Goal: Task Accomplishment & Management: Manage account settings

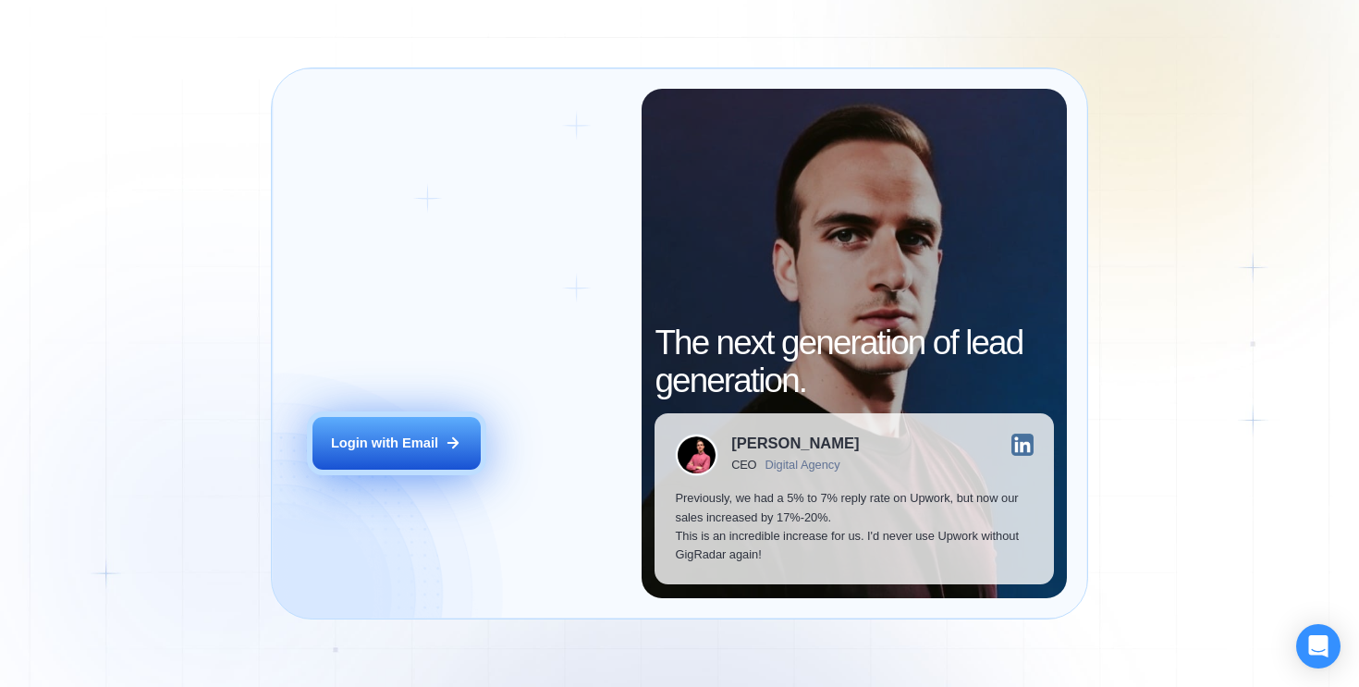
click at [421, 430] on button "Login with Email" at bounding box center [396, 443] width 168 height 53
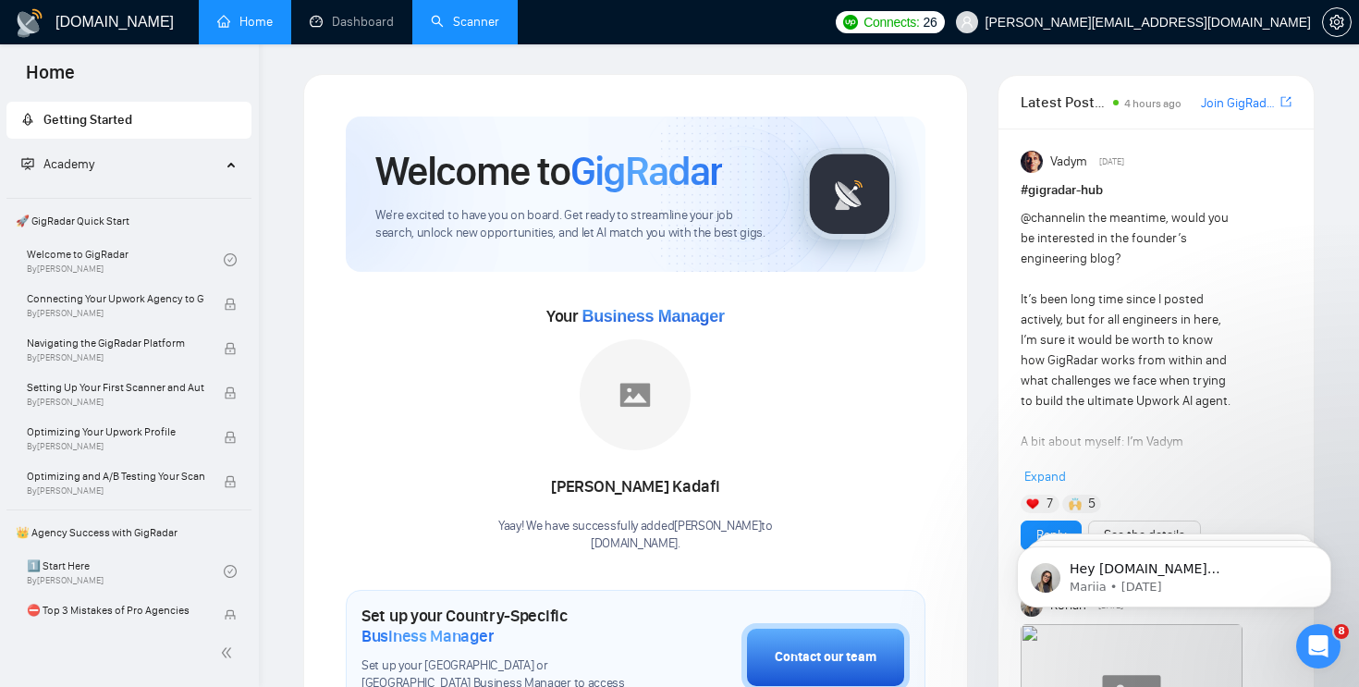
click at [431, 21] on link "Scanner" at bounding box center [465, 22] width 68 height 16
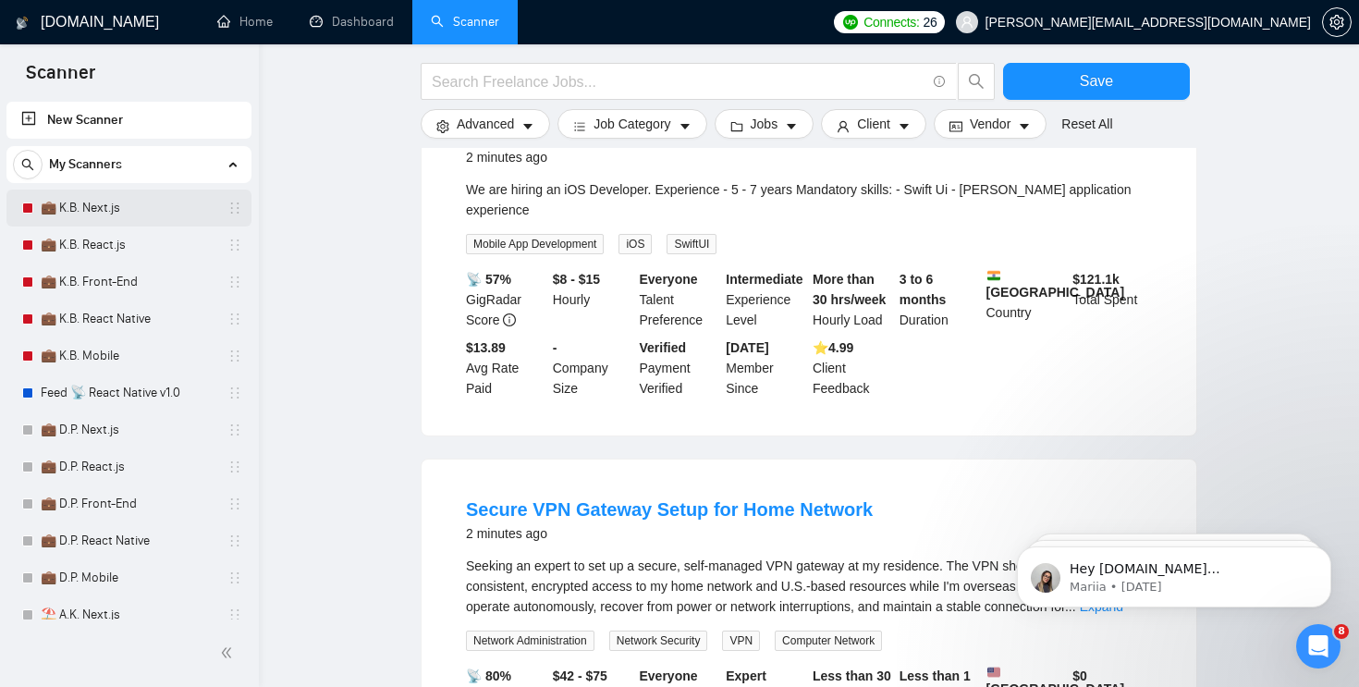
click at [123, 214] on link "💼 K.B. Next.js" at bounding box center [129, 207] width 176 height 37
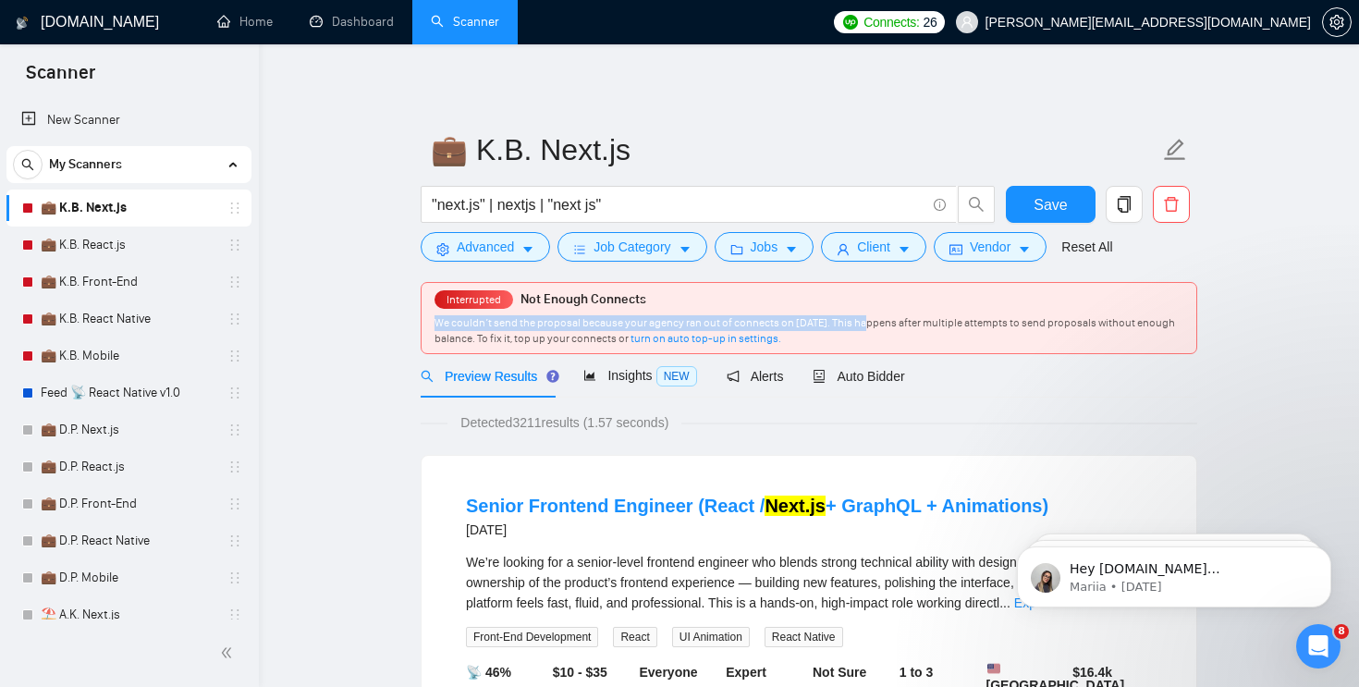
drag, startPoint x: 860, startPoint y: 324, endPoint x: 429, endPoint y: 324, distance: 430.8
click at [429, 324] on div "Interrupted Not Enough Connects We couldn’t send the proposal because your agen…" at bounding box center [809, 318] width 775 height 70
click at [878, 343] on div "We couldn’t send the proposal because your agency ran out of connects on April …" at bounding box center [808, 330] width 749 height 31
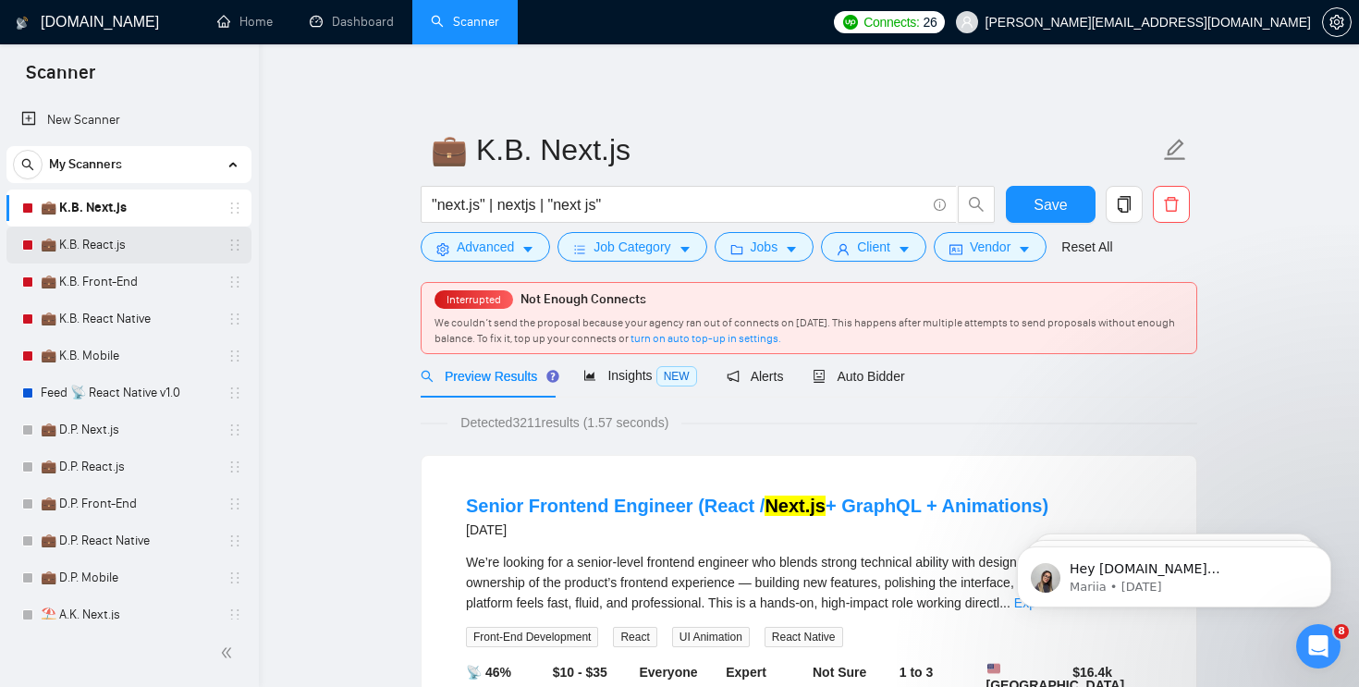
click at [121, 237] on link "💼 K.B. React.js" at bounding box center [129, 244] width 176 height 37
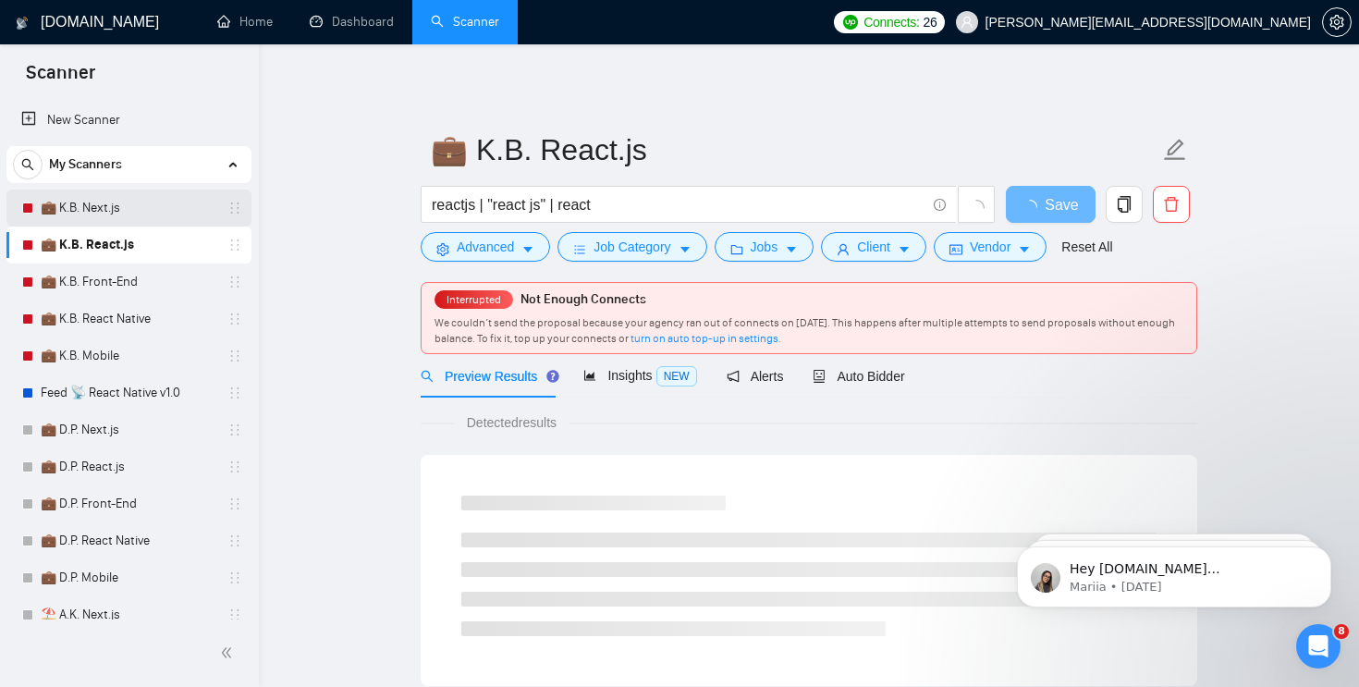
click at [130, 201] on link "💼 K.B. Next.js" at bounding box center [129, 207] width 176 height 37
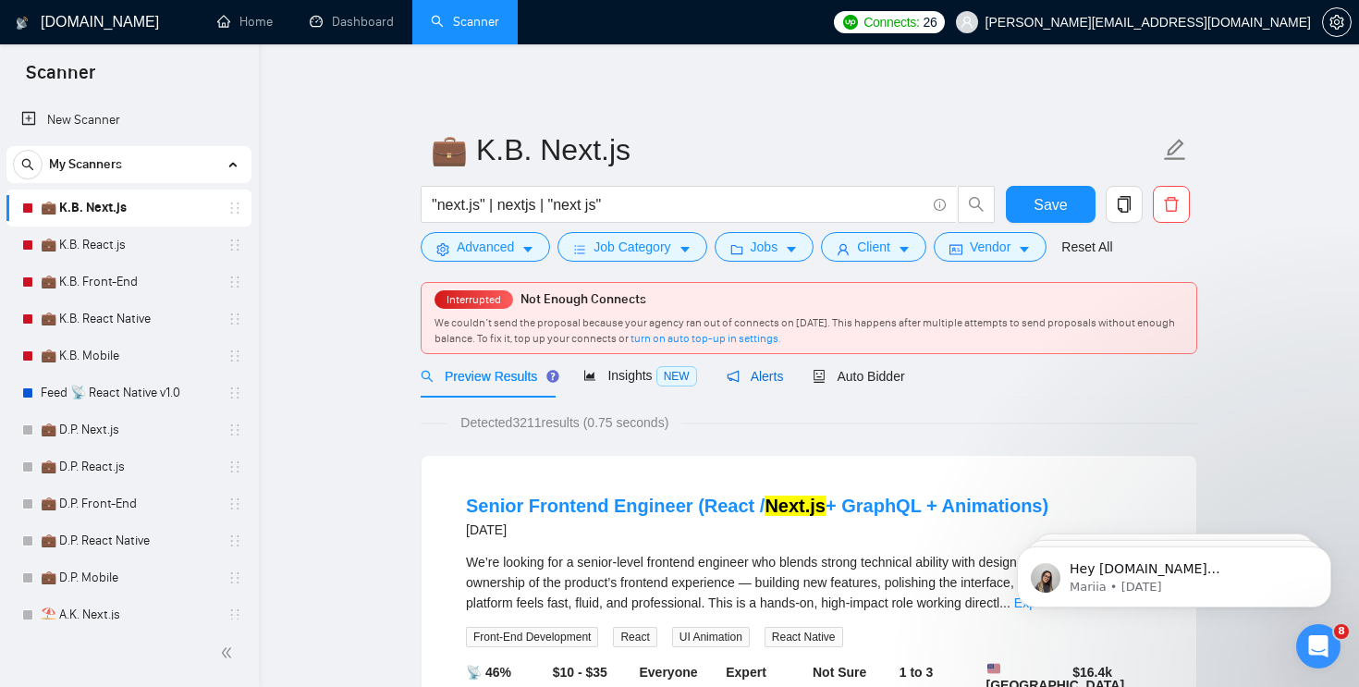
click at [752, 382] on span "Alerts" at bounding box center [755, 376] width 57 height 15
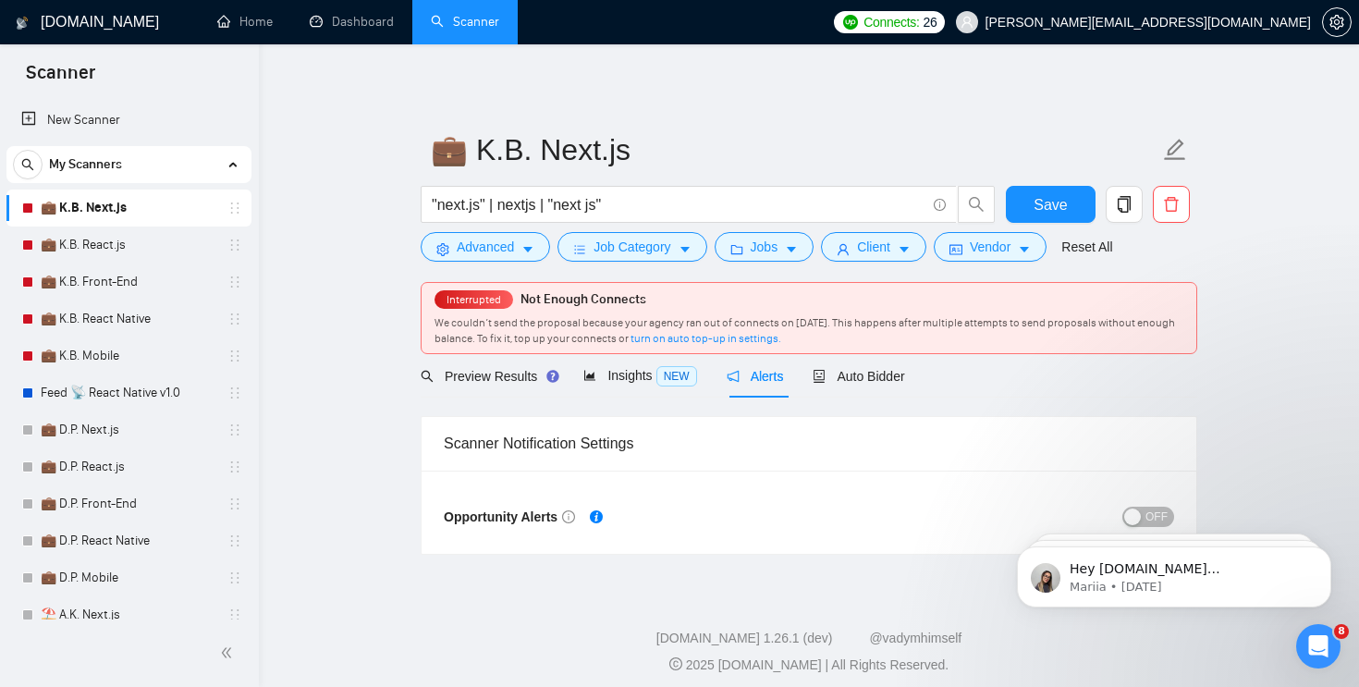
scroll to position [9, 0]
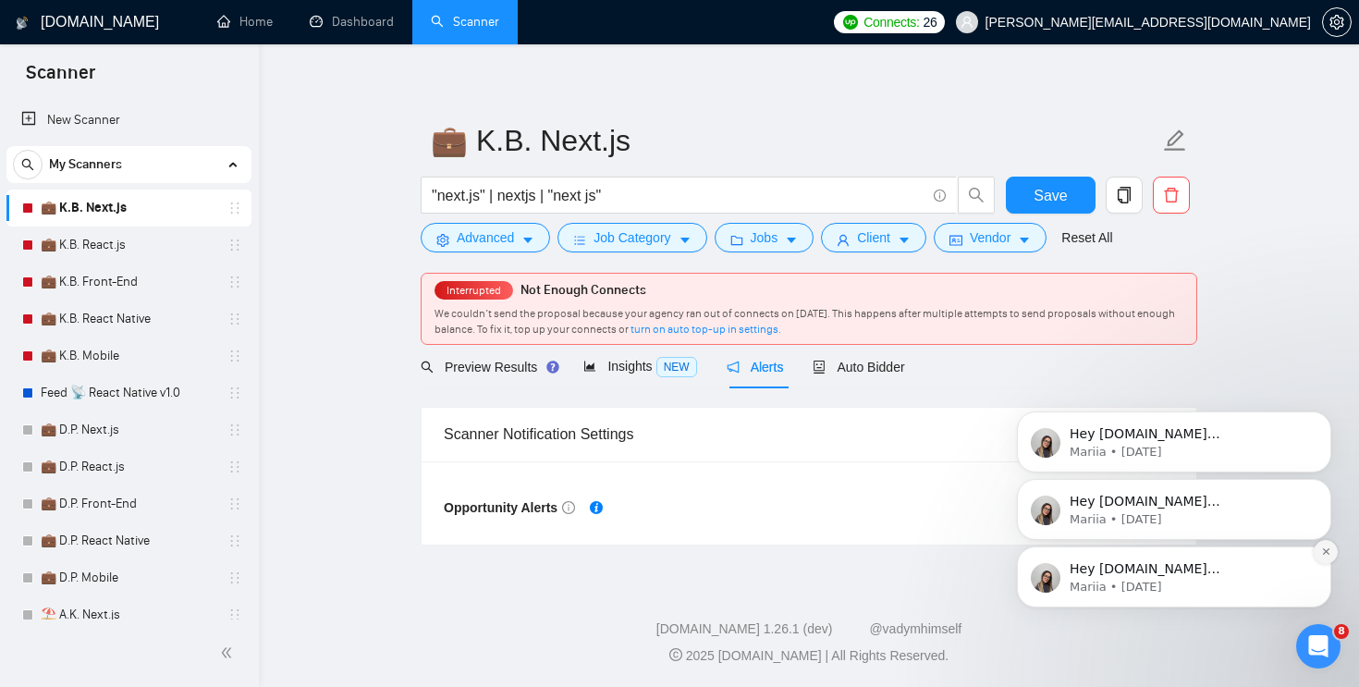
click at [1326, 551] on icon "Dismiss notification" at bounding box center [1325, 551] width 6 height 6
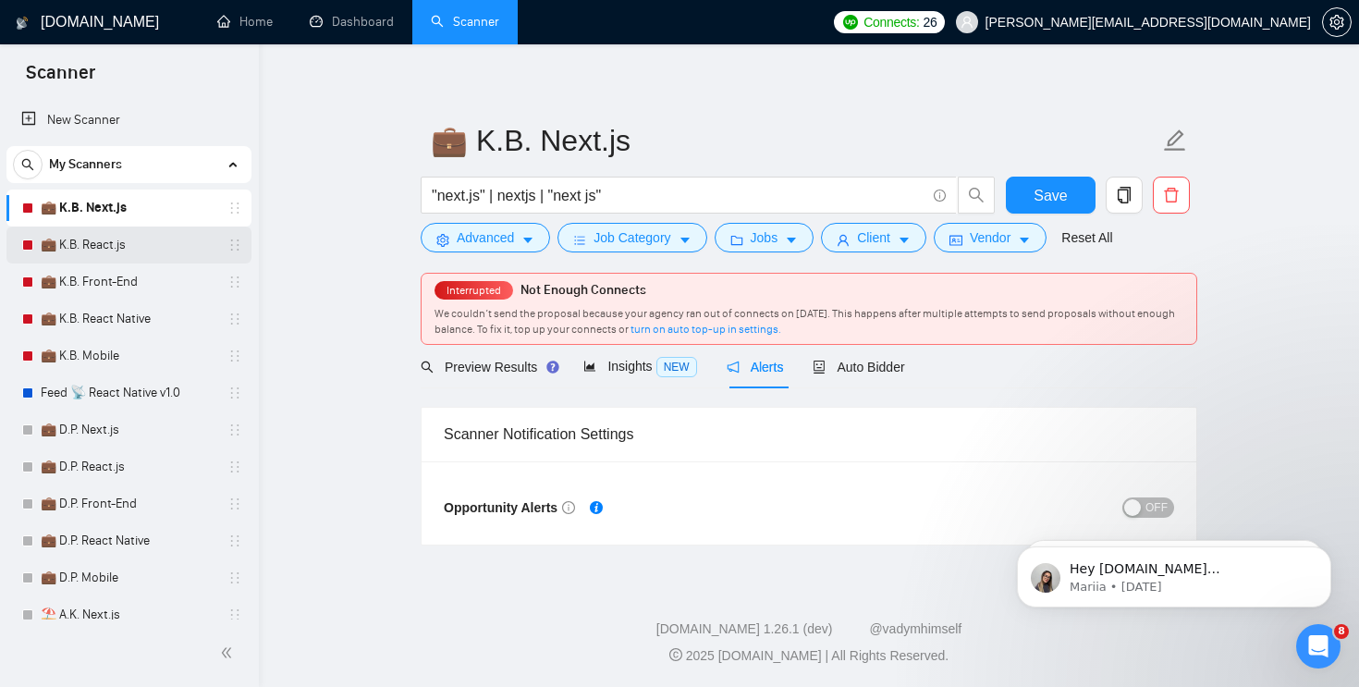
click at [123, 251] on link "💼 K.B. React.js" at bounding box center [129, 244] width 176 height 37
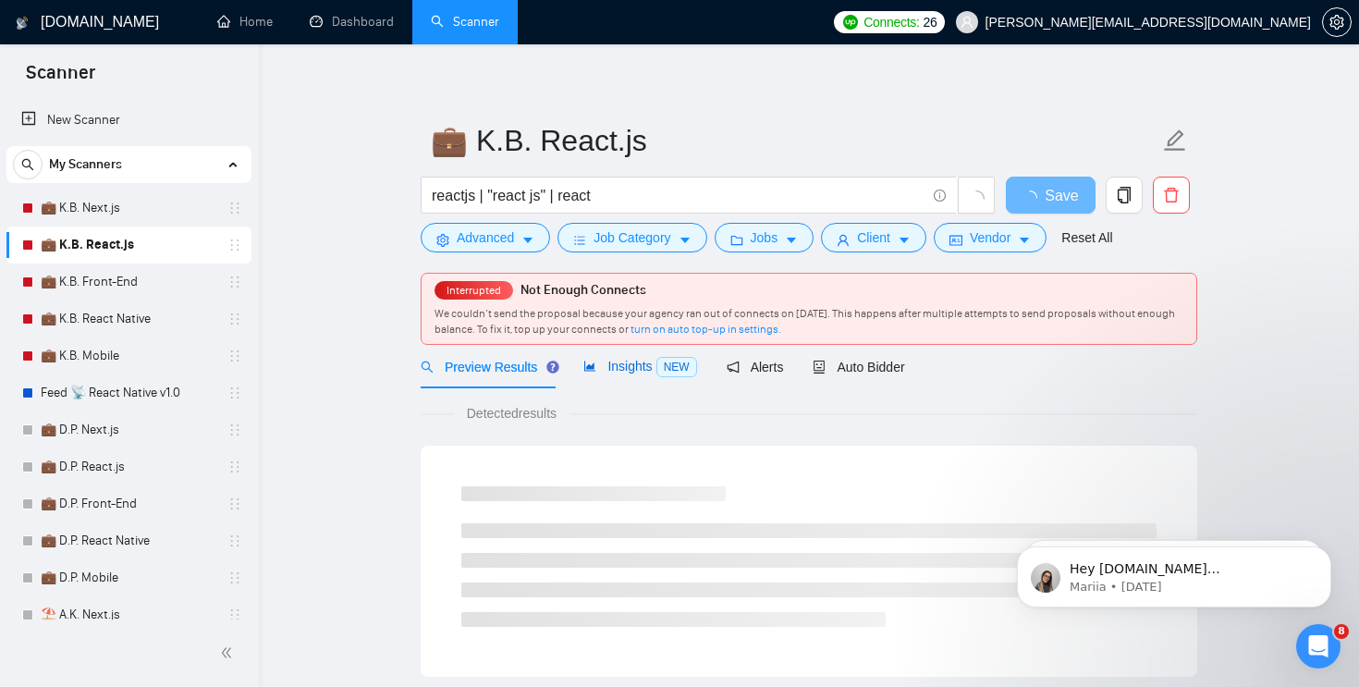
click at [632, 361] on span "Insights NEW" at bounding box center [639, 366] width 113 height 15
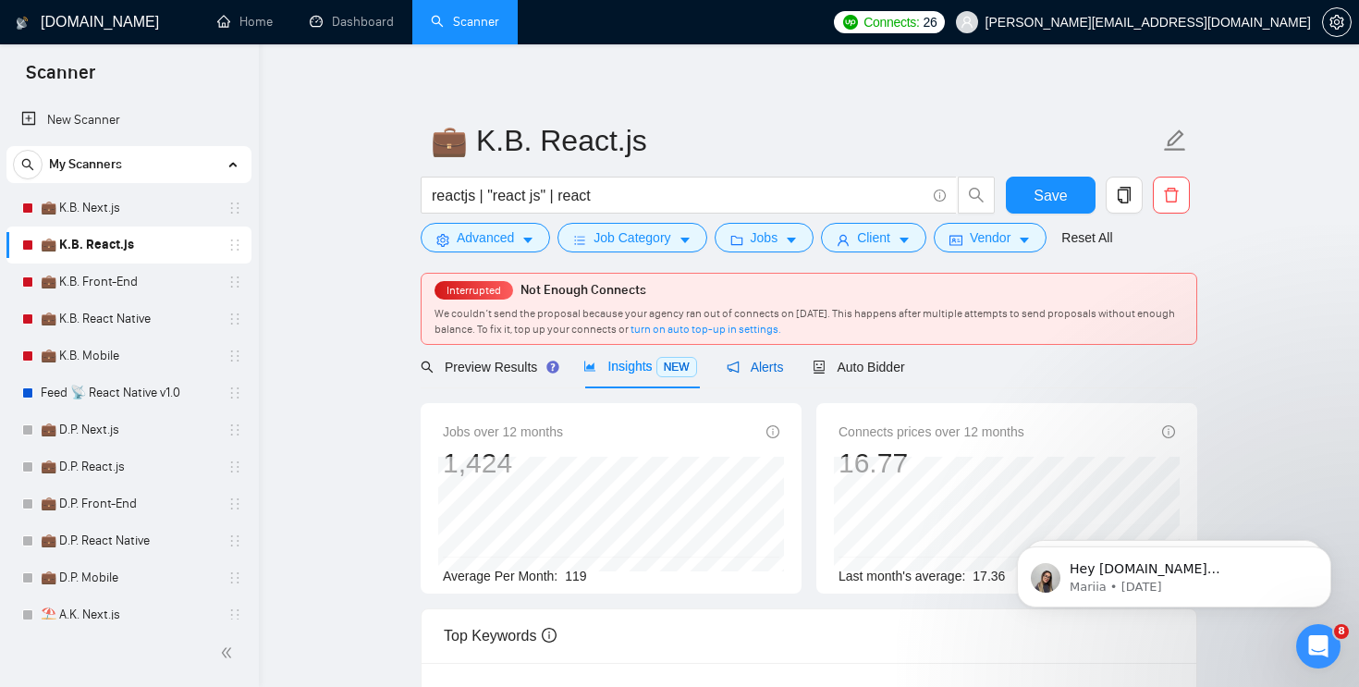
click at [759, 372] on span "Alerts" at bounding box center [755, 367] width 57 height 15
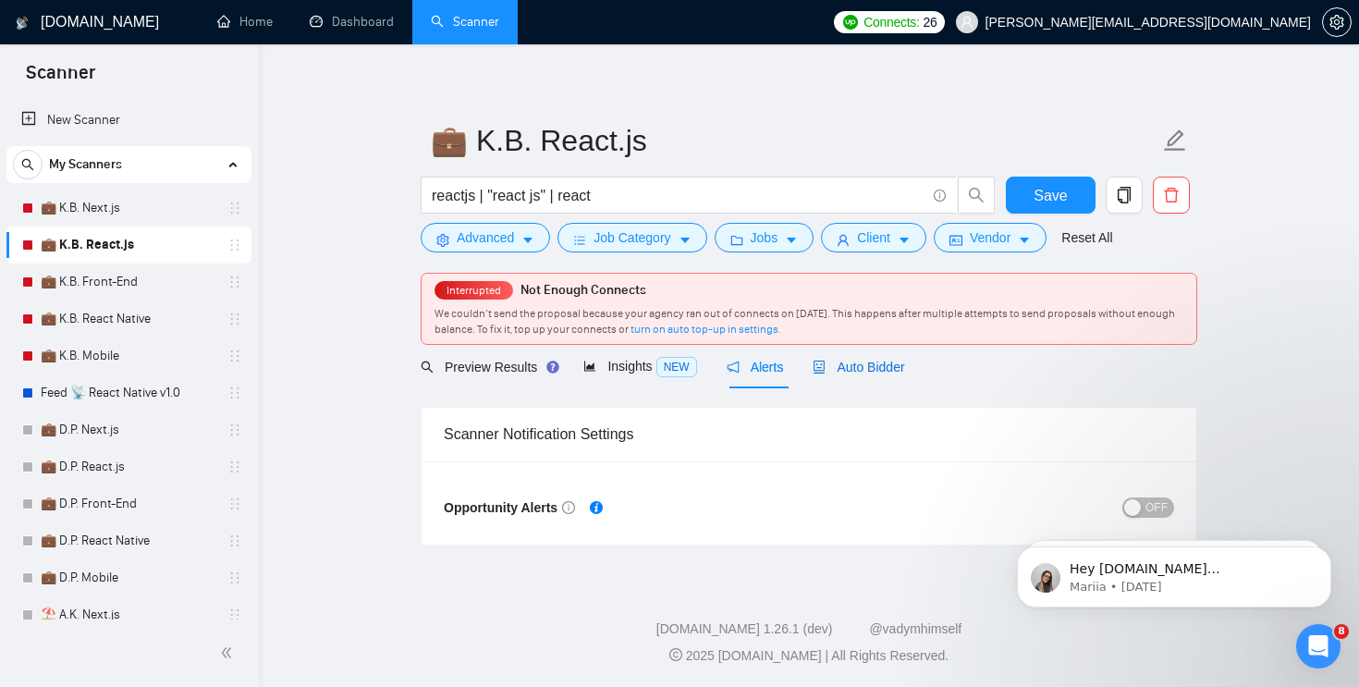
click at [833, 374] on div "Auto Bidder" at bounding box center [859, 367] width 92 height 20
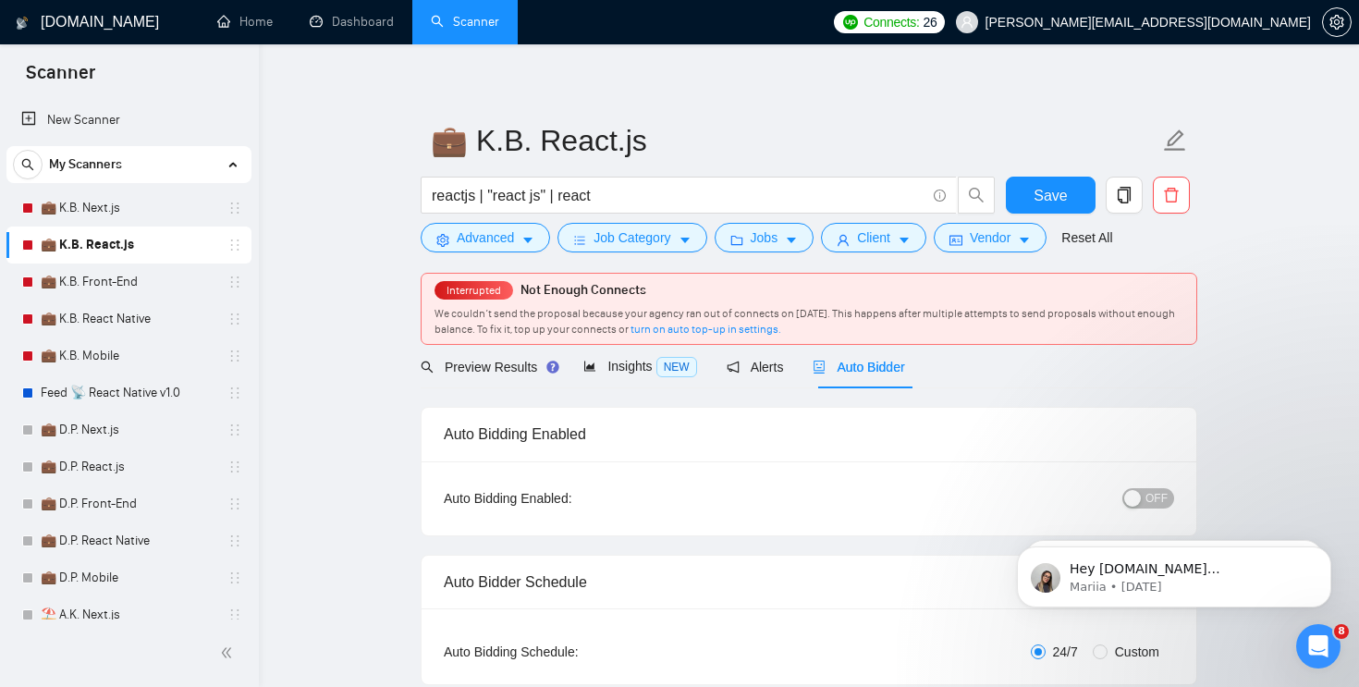
checkbox input "true"
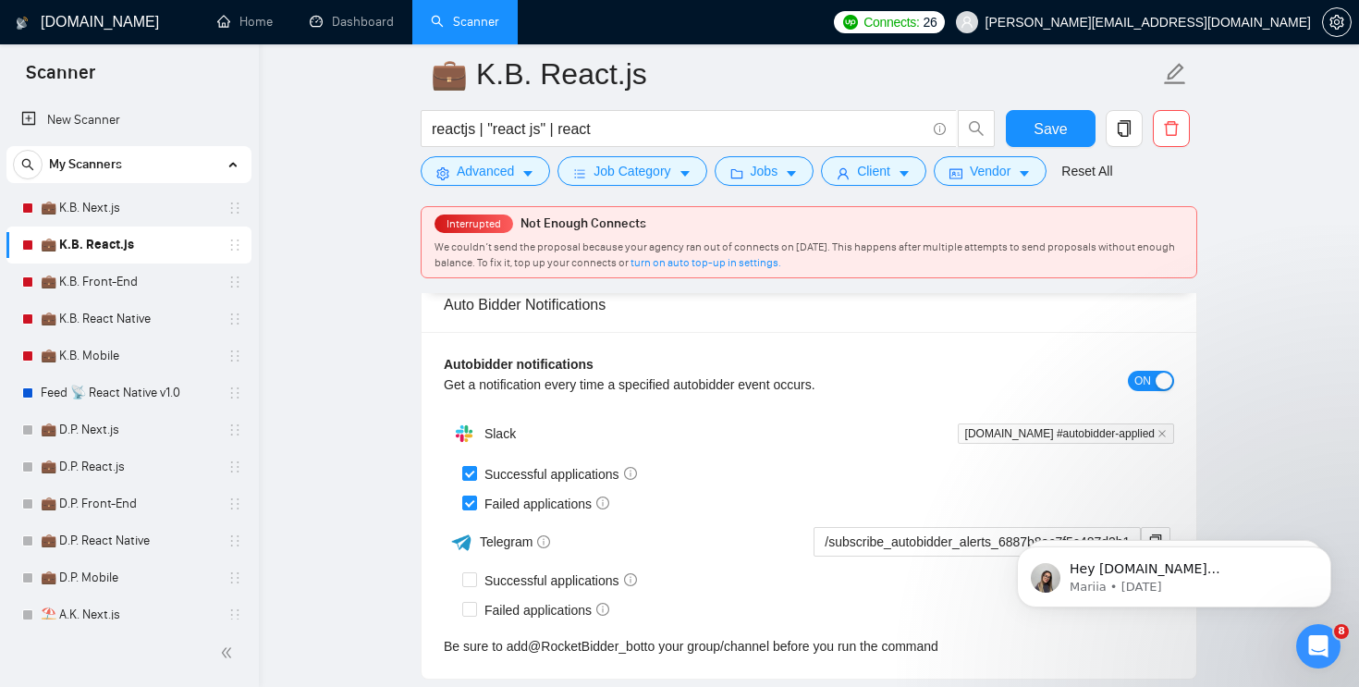
scroll to position [4500, 0]
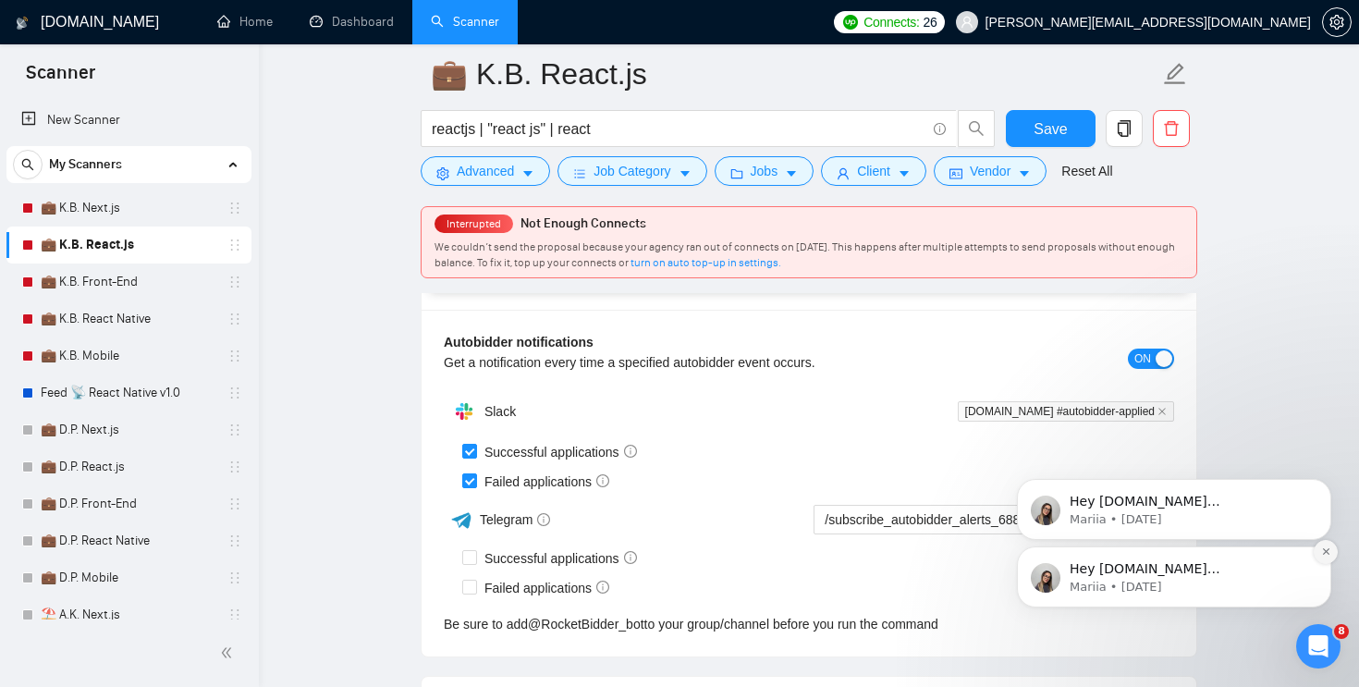
click at [1321, 551] on icon "Dismiss notification" at bounding box center [1326, 551] width 10 height 10
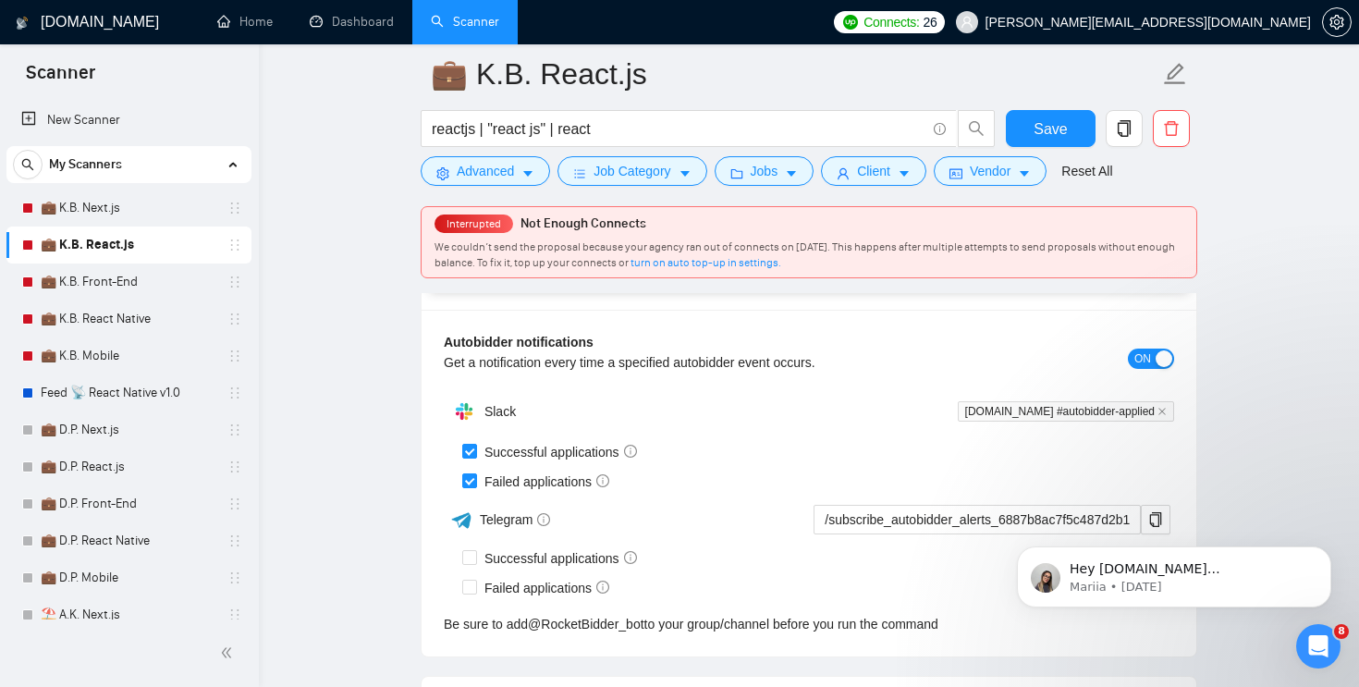
click at [1322, 551] on icon "Dismiss notification" at bounding box center [1326, 552] width 8 height 8
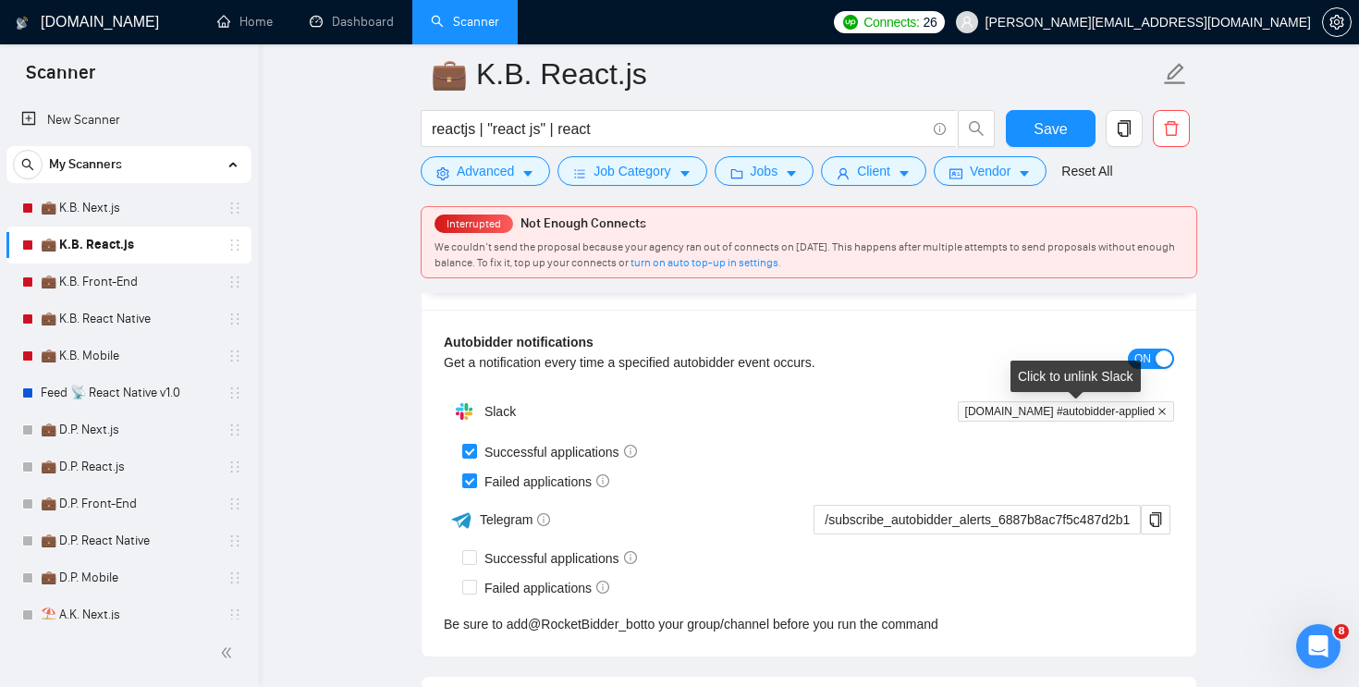
click at [1161, 407] on icon "close" at bounding box center [1161, 411] width 9 height 9
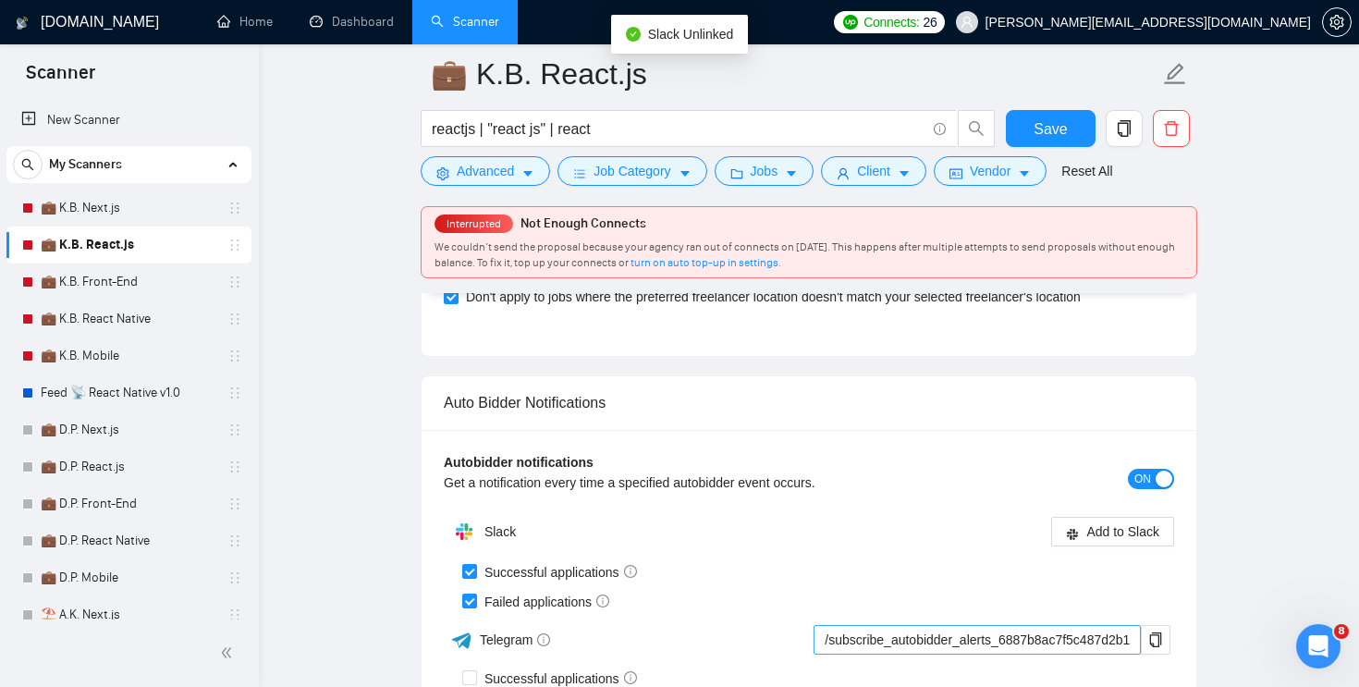
scroll to position [4383, 0]
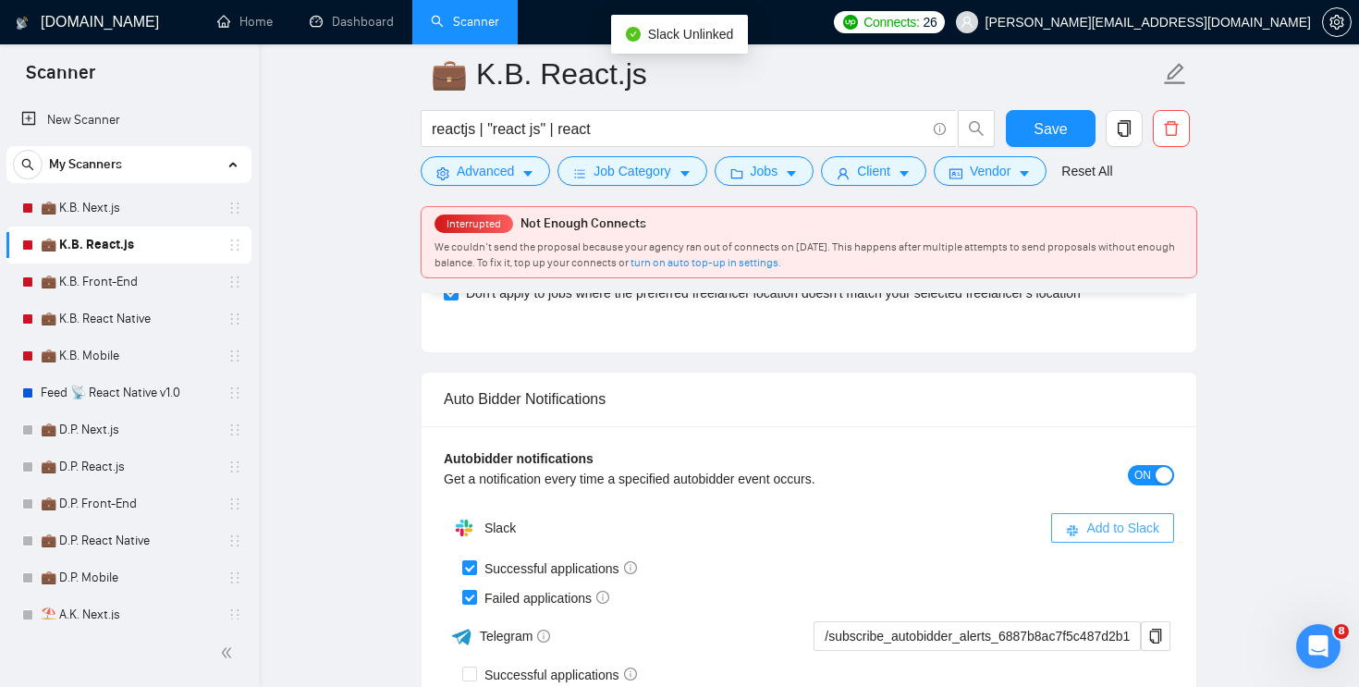
click at [1095, 521] on span "Add to Slack" at bounding box center [1122, 528] width 73 height 20
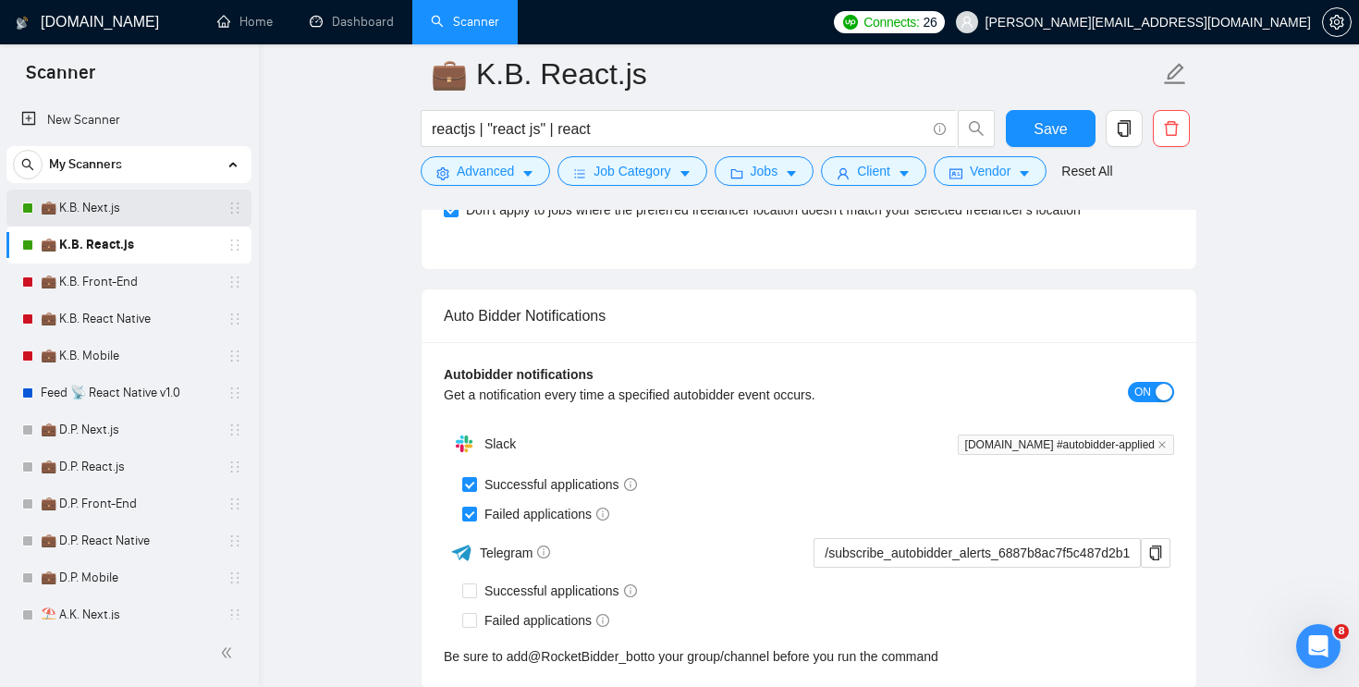
click at [116, 212] on link "💼 K.B. Next.js" at bounding box center [129, 207] width 176 height 37
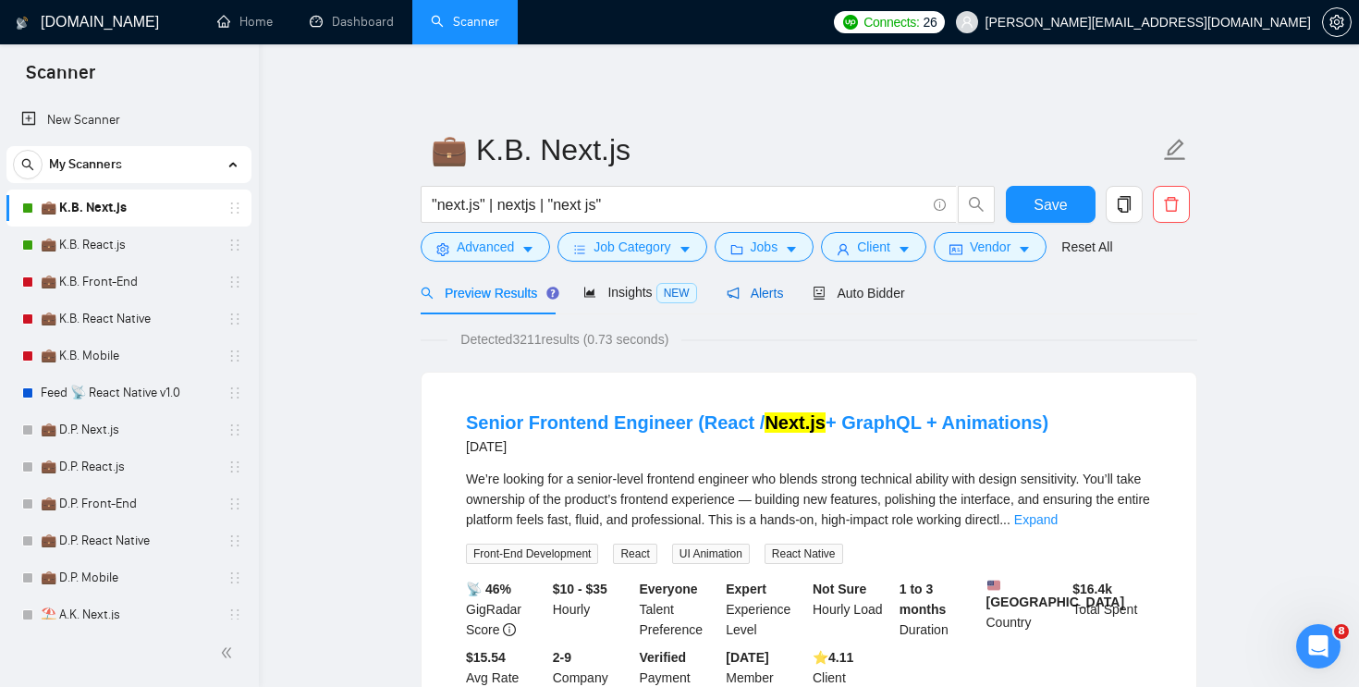
click at [779, 287] on span "Alerts" at bounding box center [755, 293] width 57 height 15
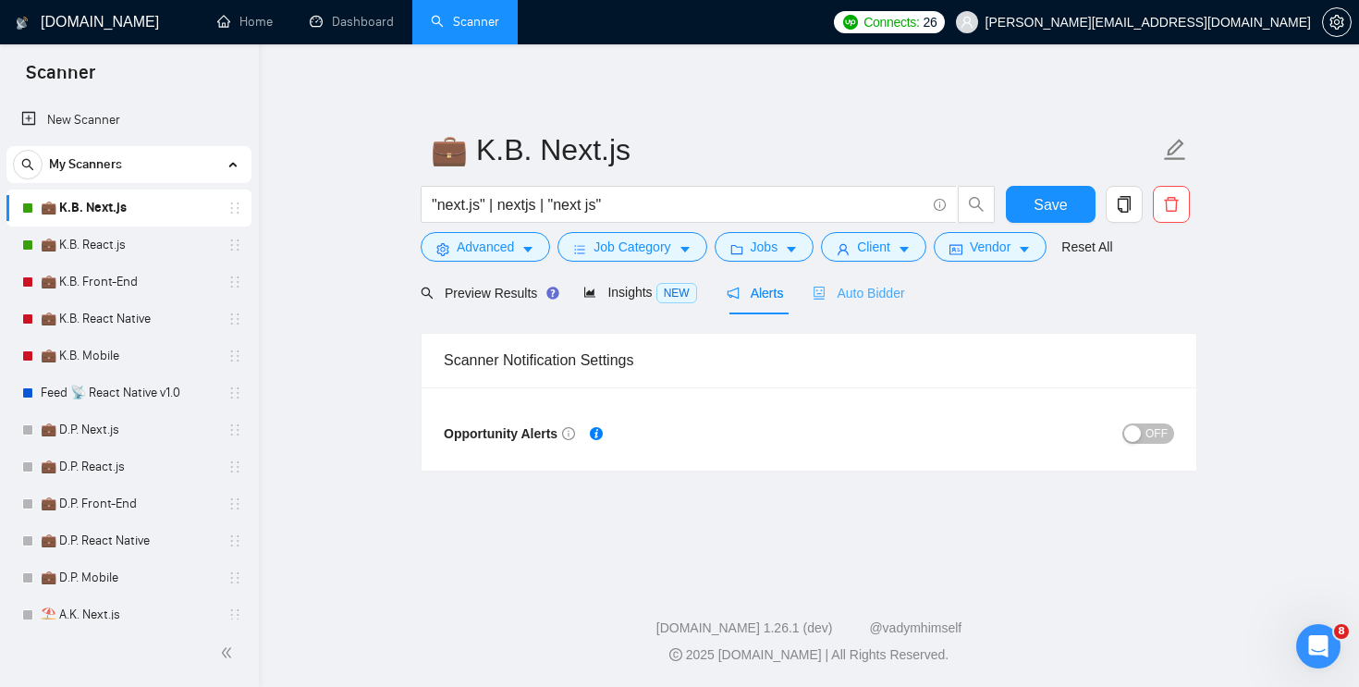
click at [855, 306] on div "Auto Bidder" at bounding box center [859, 292] width 92 height 43
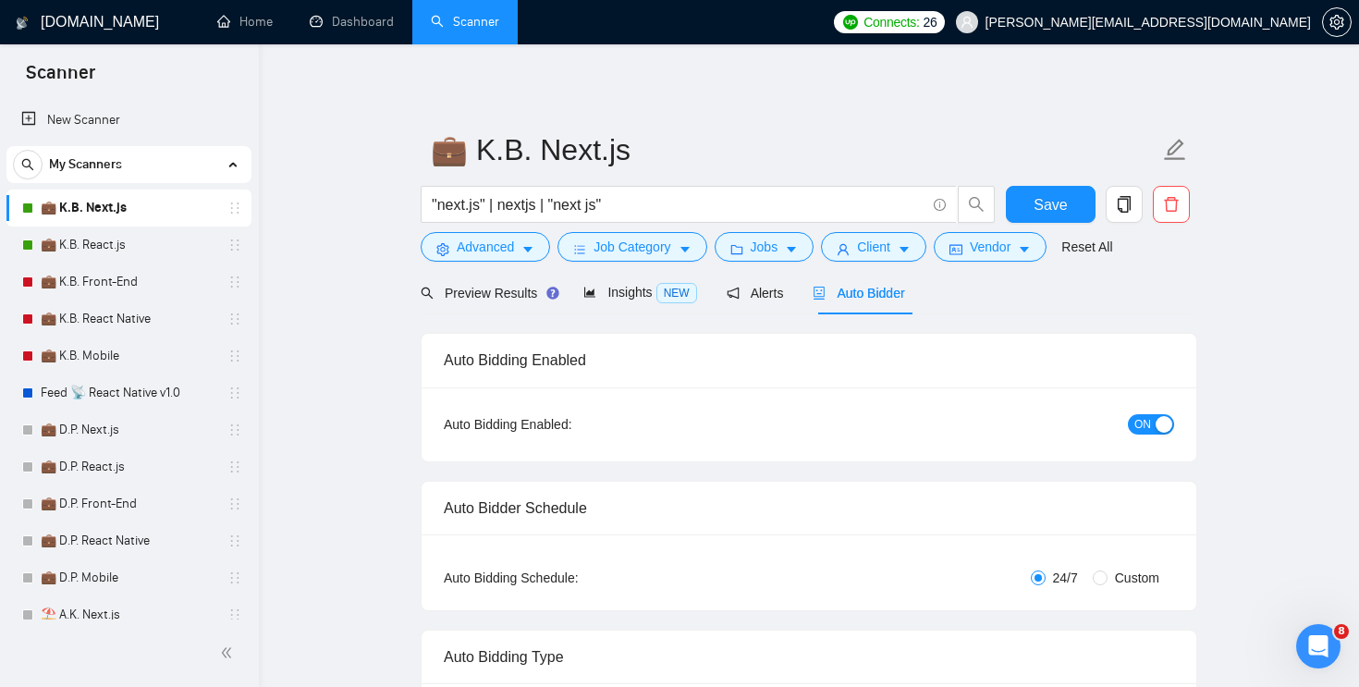
checkbox input "true"
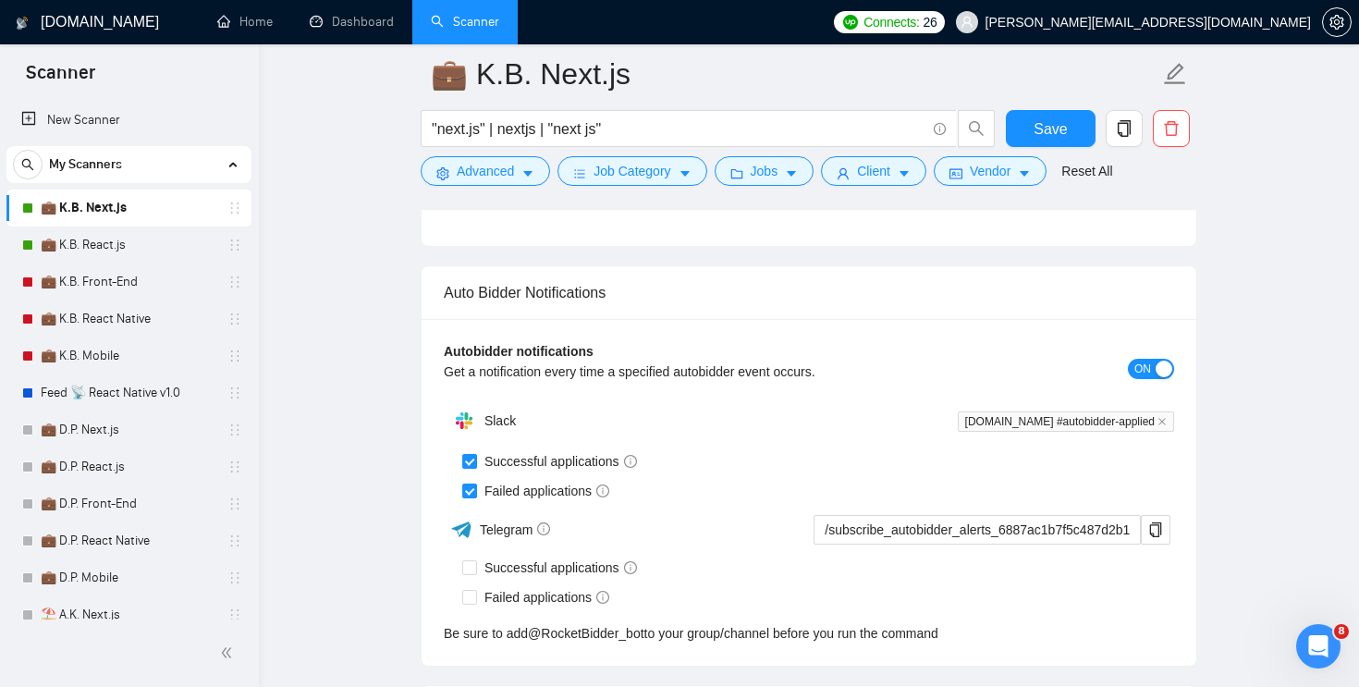
scroll to position [4424, 0]
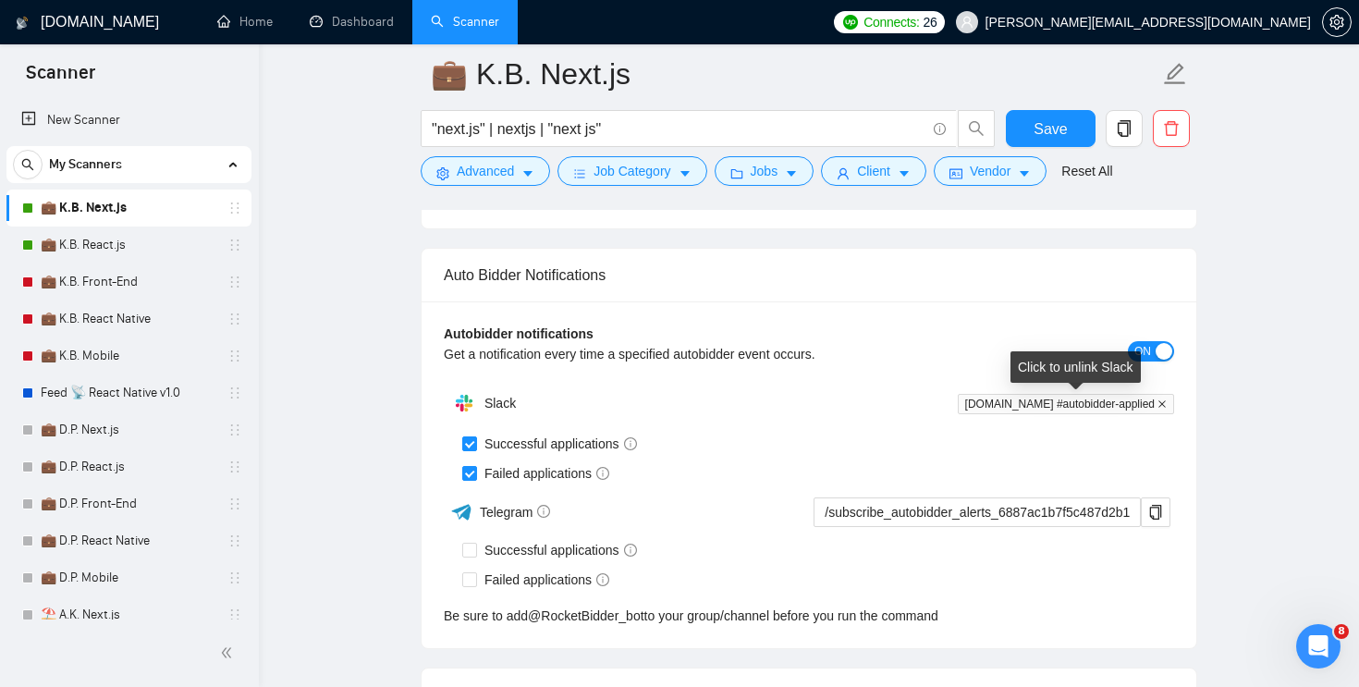
click at [1161, 403] on icon "close" at bounding box center [1161, 403] width 9 height 9
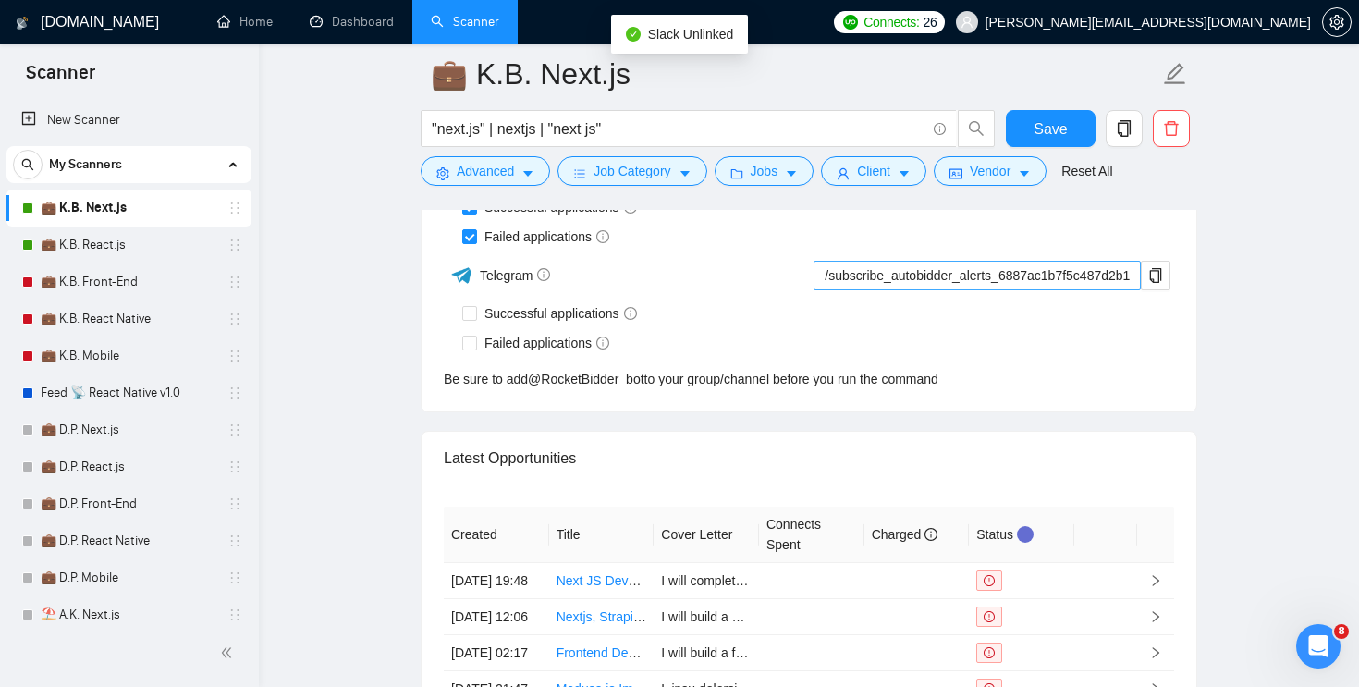
scroll to position [4529, 0]
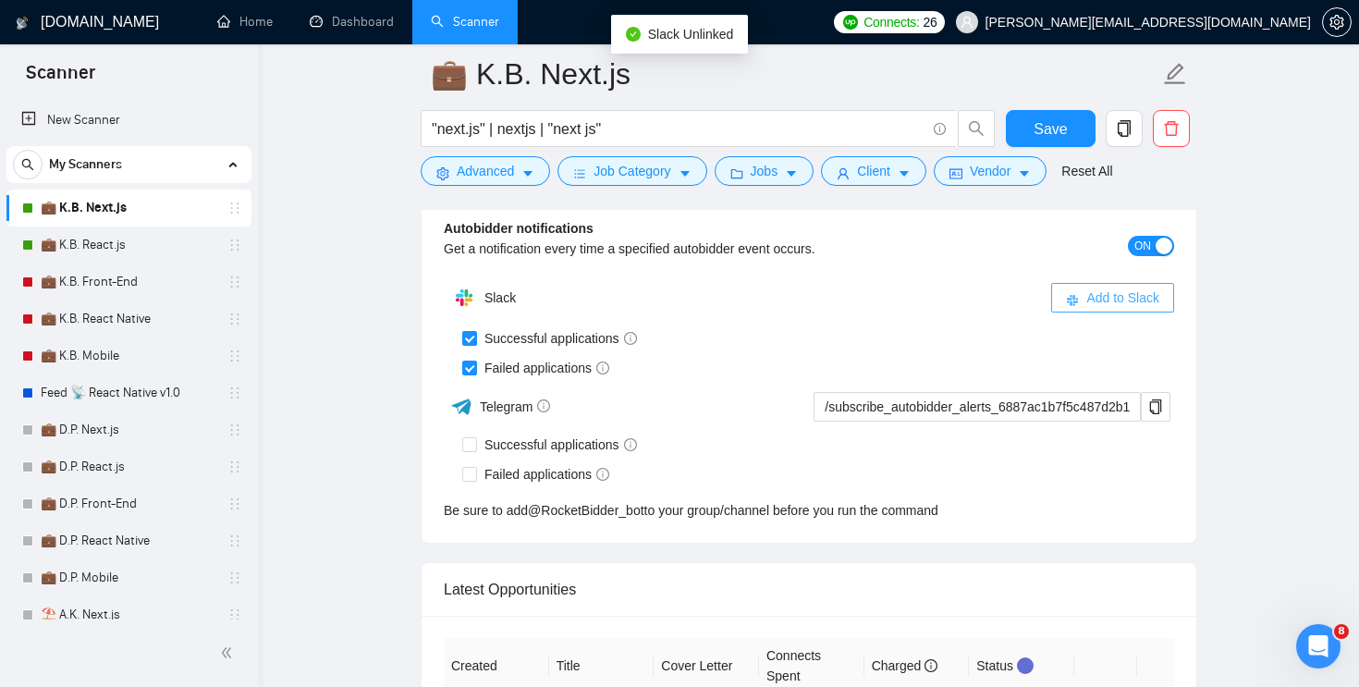
click at [1122, 301] on span "Add to Slack" at bounding box center [1122, 297] width 73 height 20
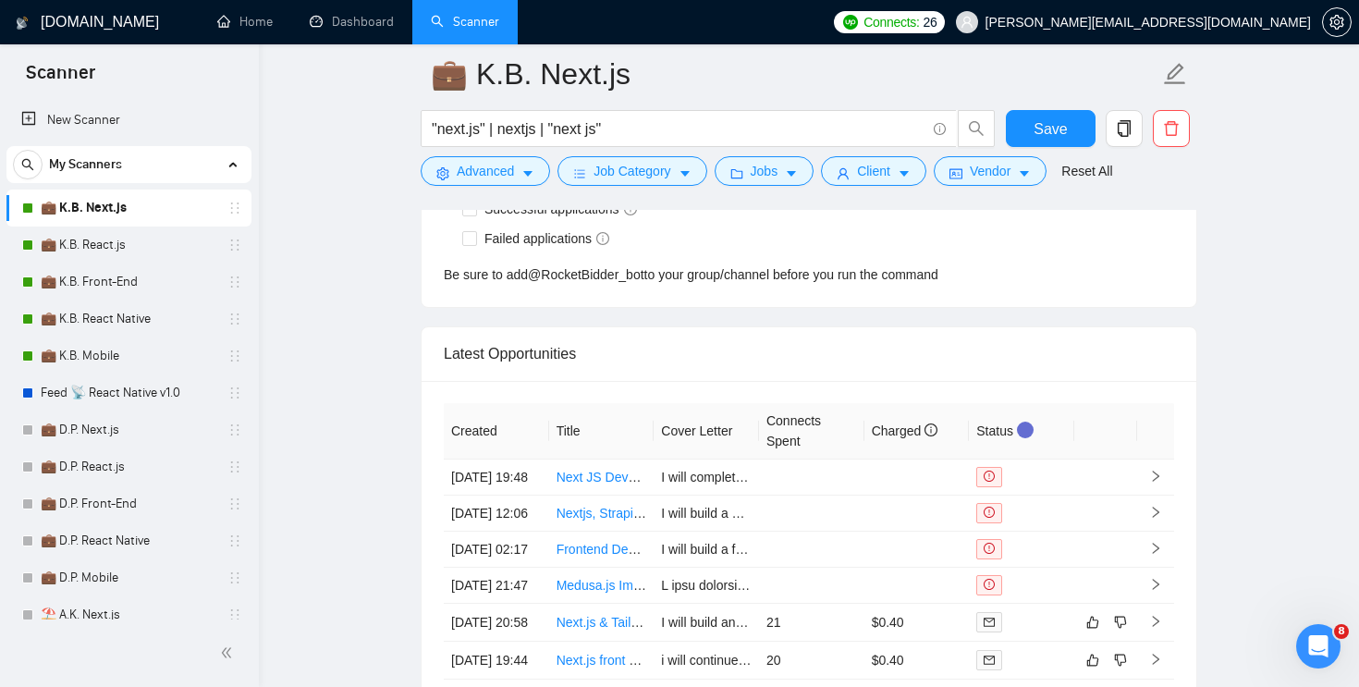
checkbox input "true"
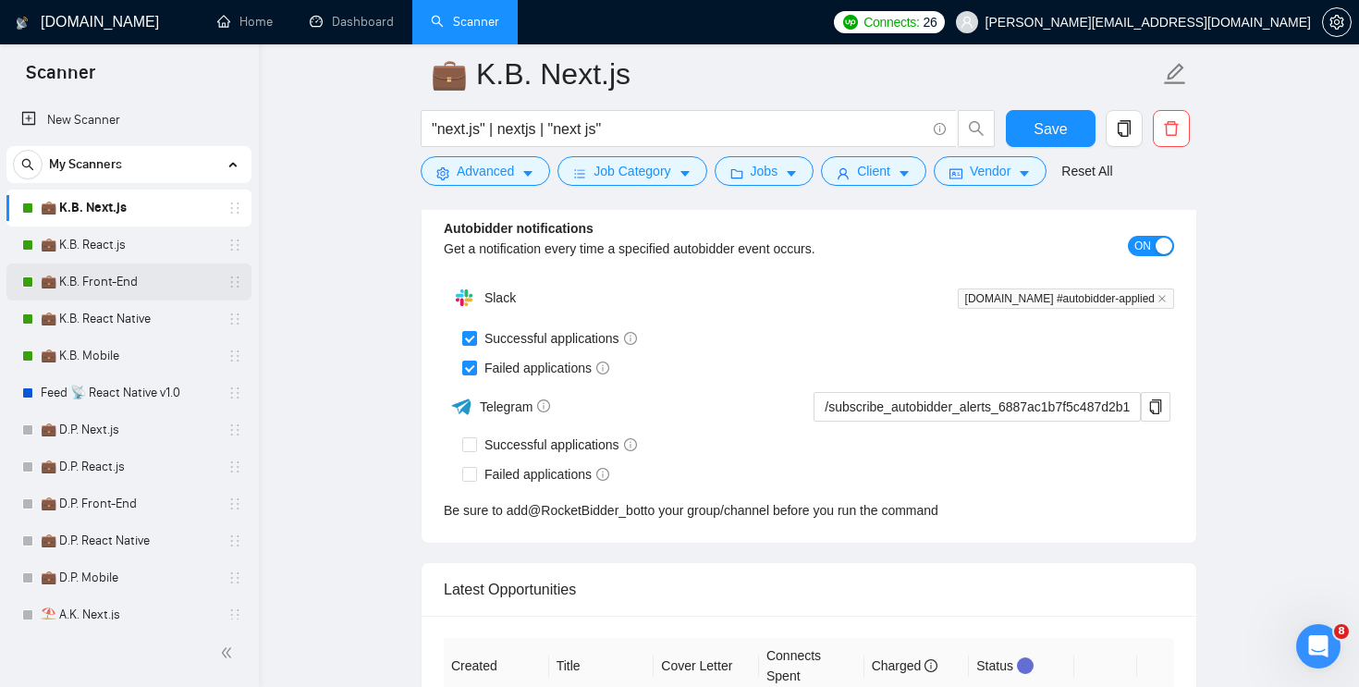
click at [156, 291] on link "💼 K.B. Front-End" at bounding box center [129, 281] width 176 height 37
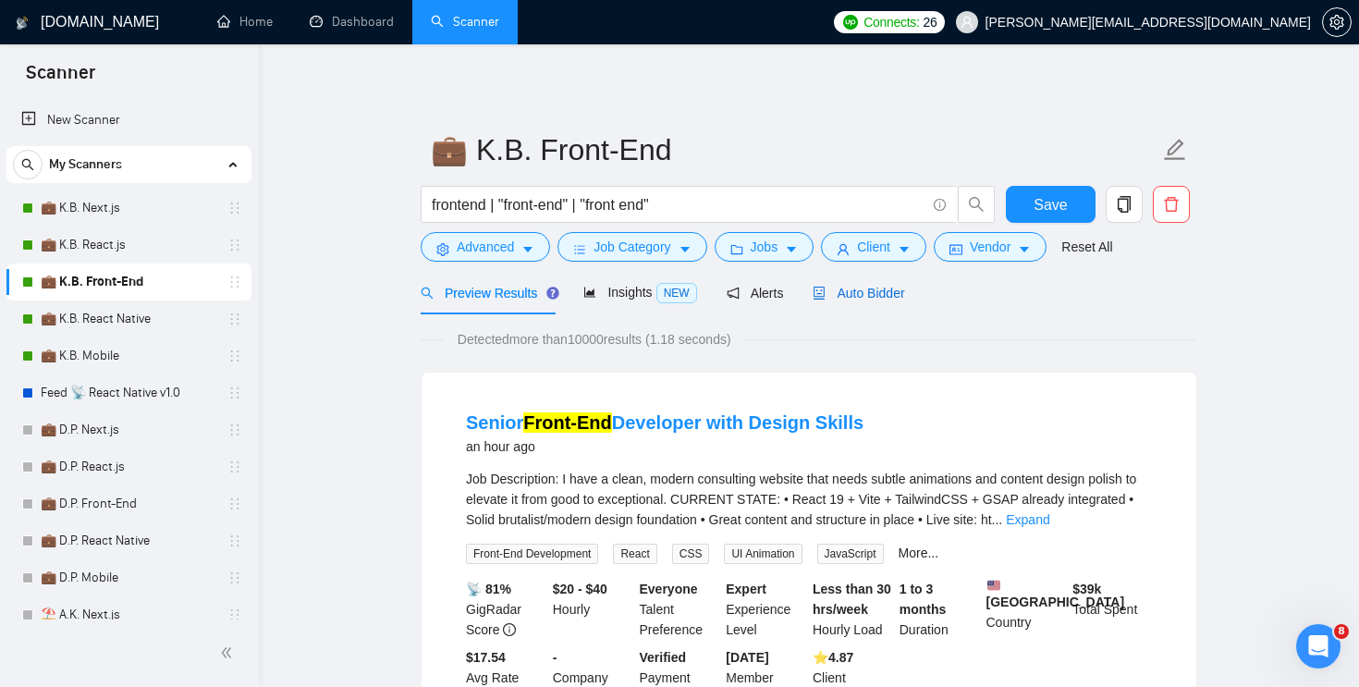
click at [845, 287] on span "Auto Bidder" at bounding box center [859, 293] width 92 height 15
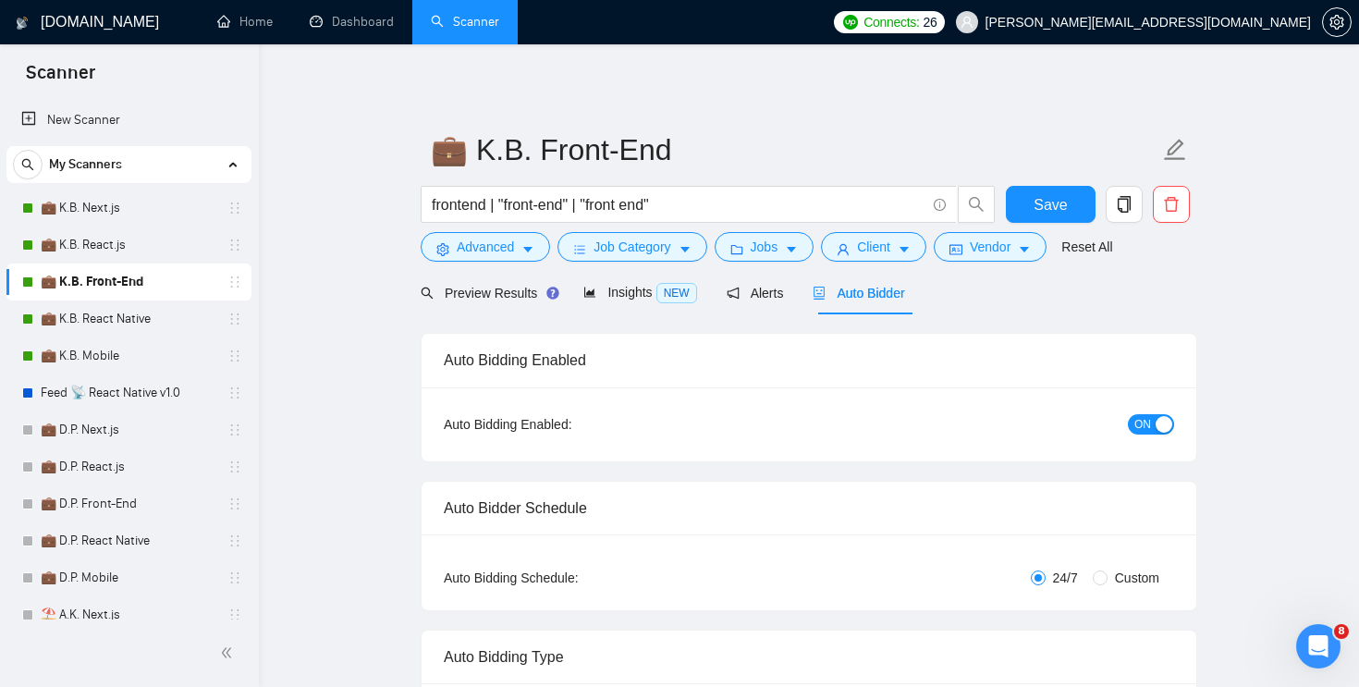
checkbox input "true"
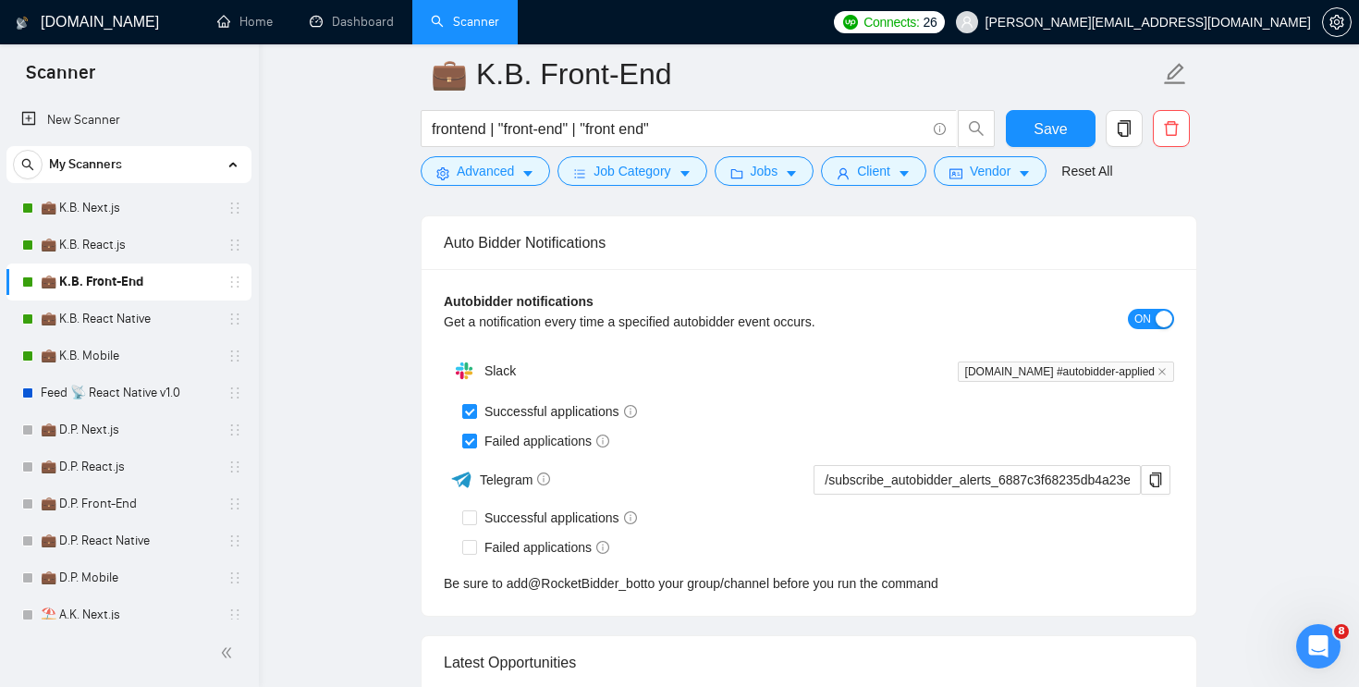
scroll to position [4467, 0]
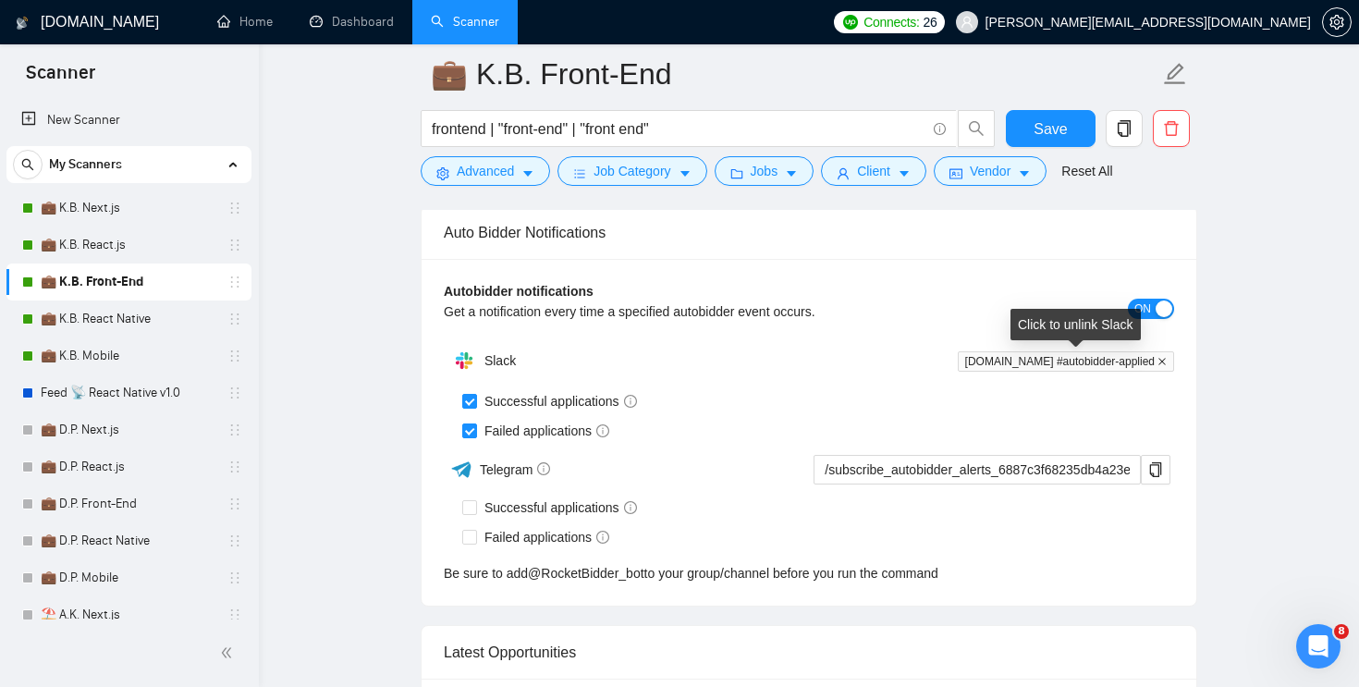
click at [1160, 359] on icon "close" at bounding box center [1161, 361] width 7 height 7
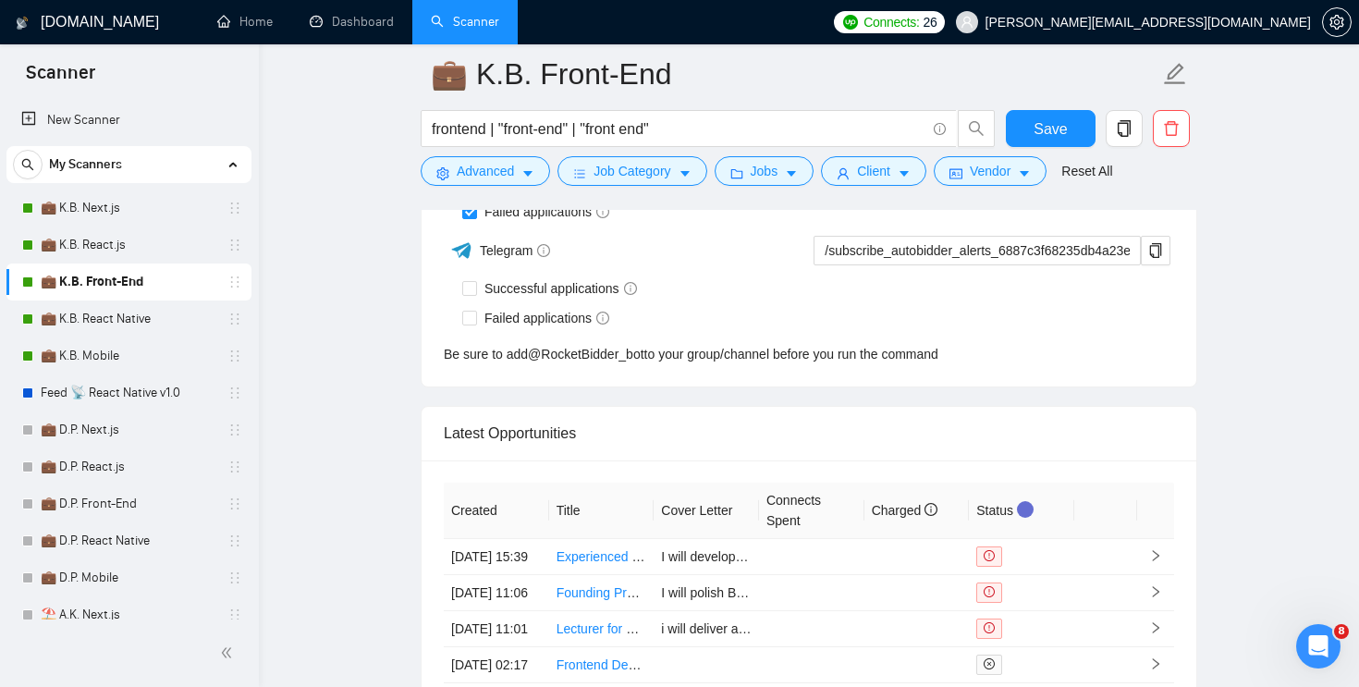
click at [1130, 303] on div "Successful applications" at bounding box center [818, 289] width 712 height 30
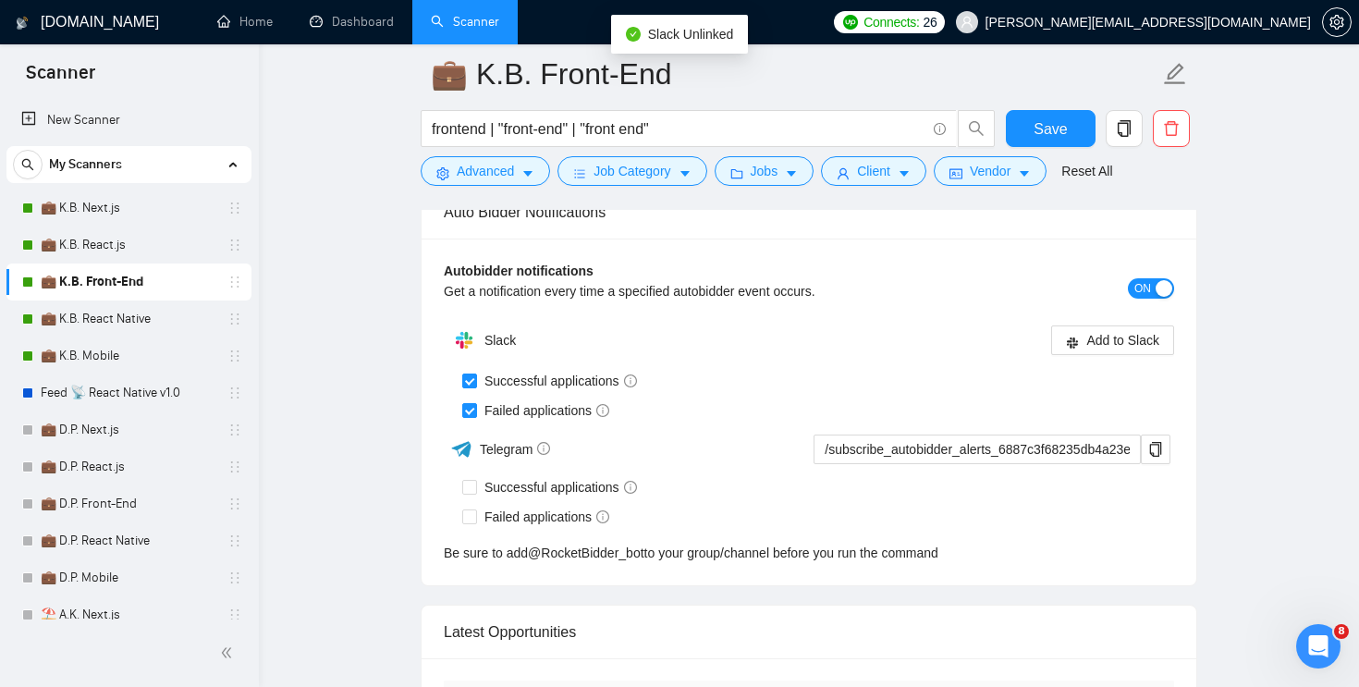
scroll to position [4484, 0]
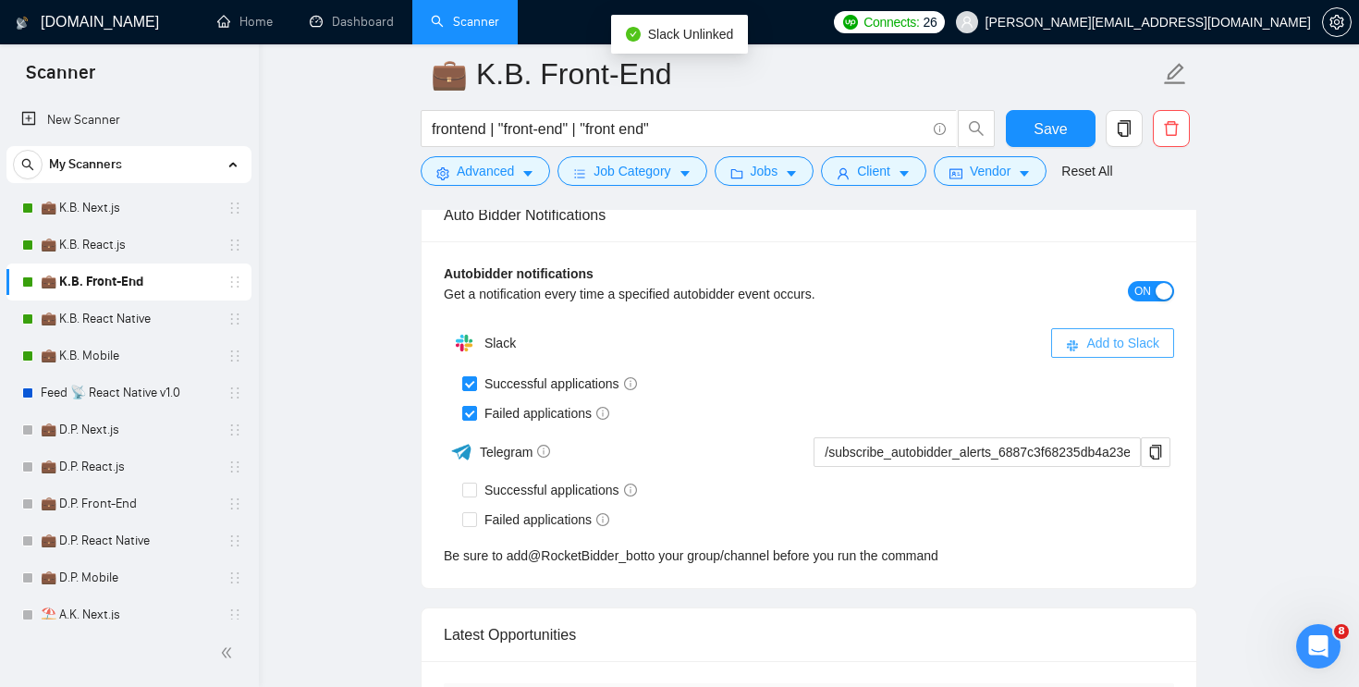
click at [1118, 337] on span "Add to Slack" at bounding box center [1122, 343] width 73 height 20
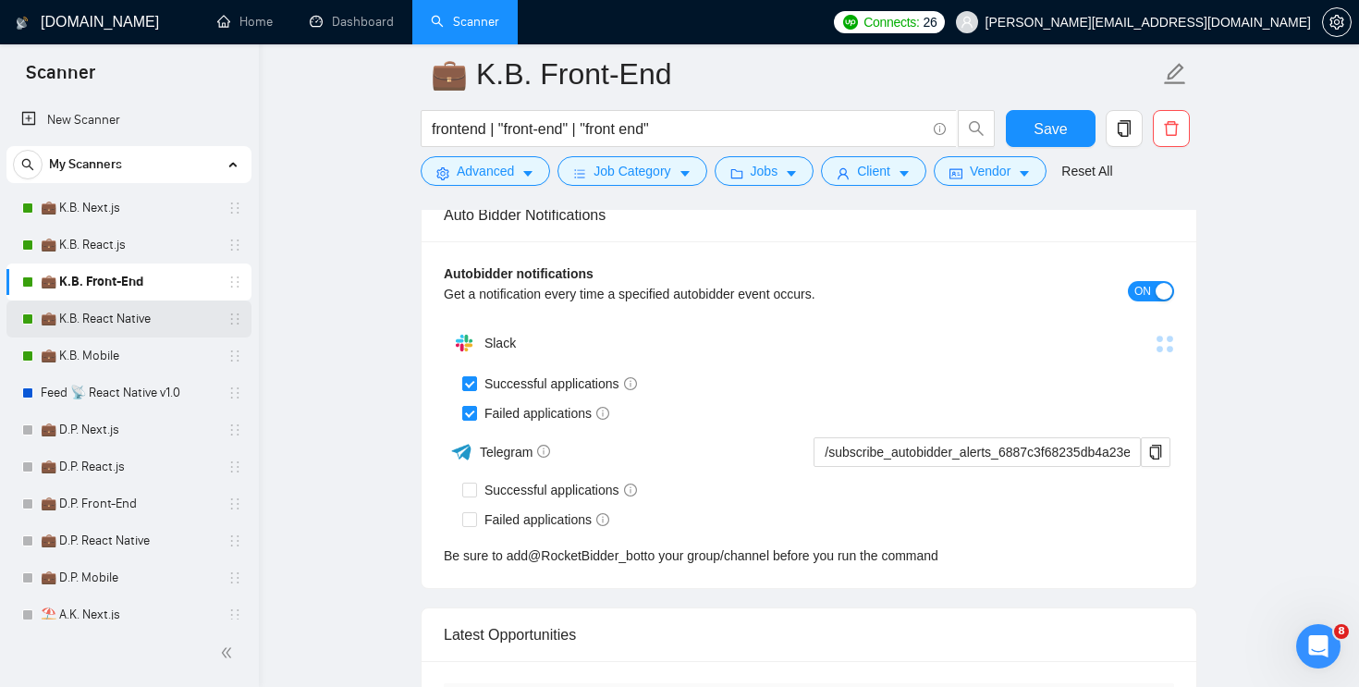
click at [167, 323] on link "💼 K.B. React Native" at bounding box center [129, 318] width 176 height 37
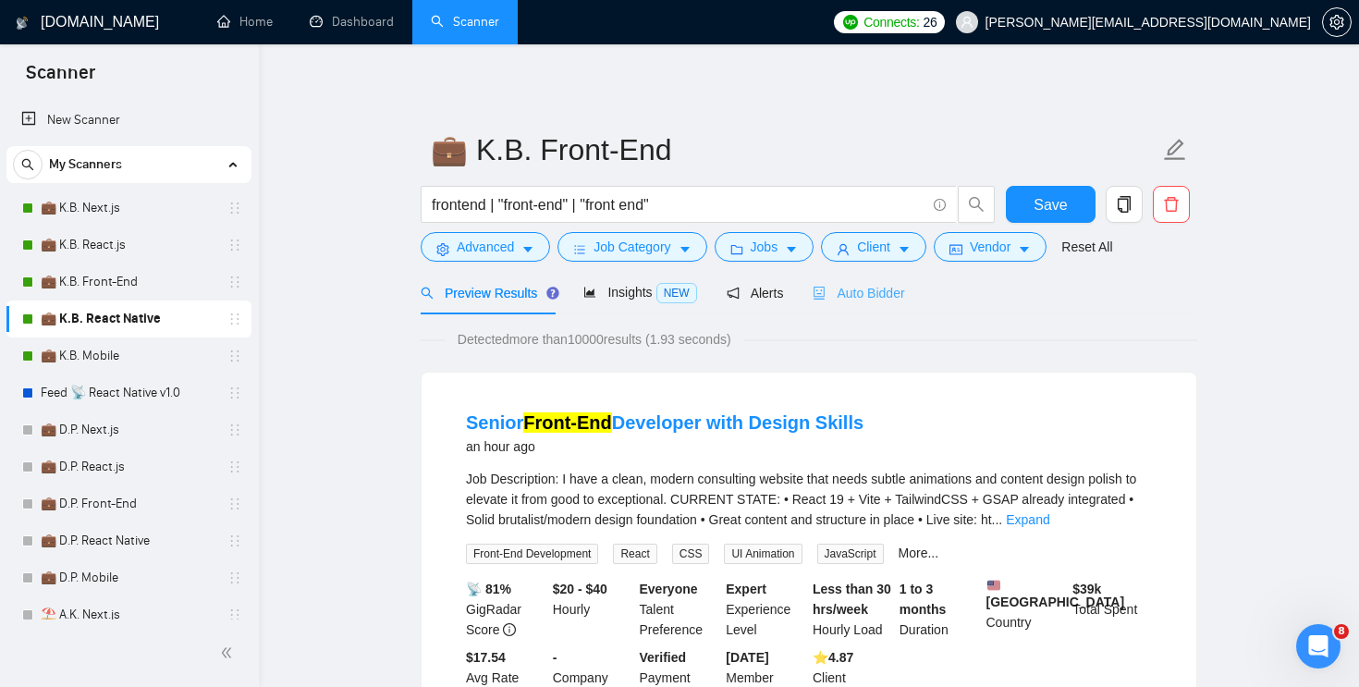
click at [858, 280] on div "Auto Bidder" at bounding box center [859, 292] width 92 height 43
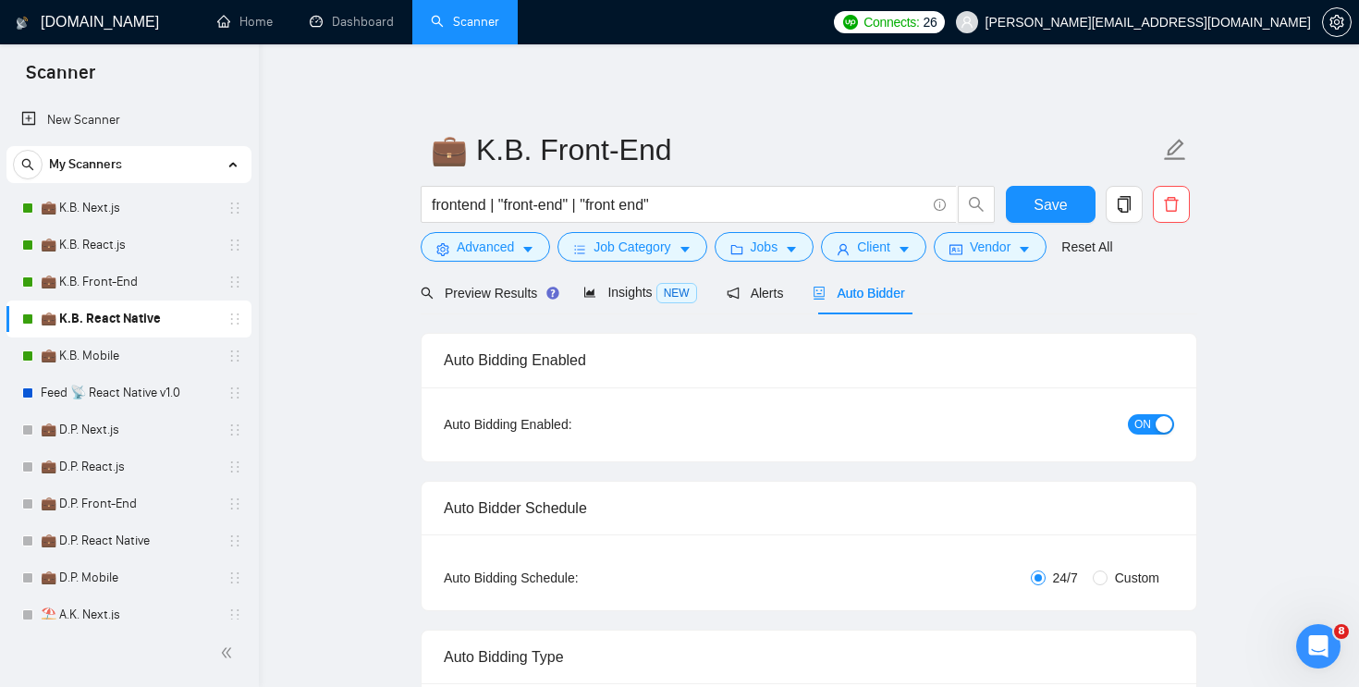
checkbox input "true"
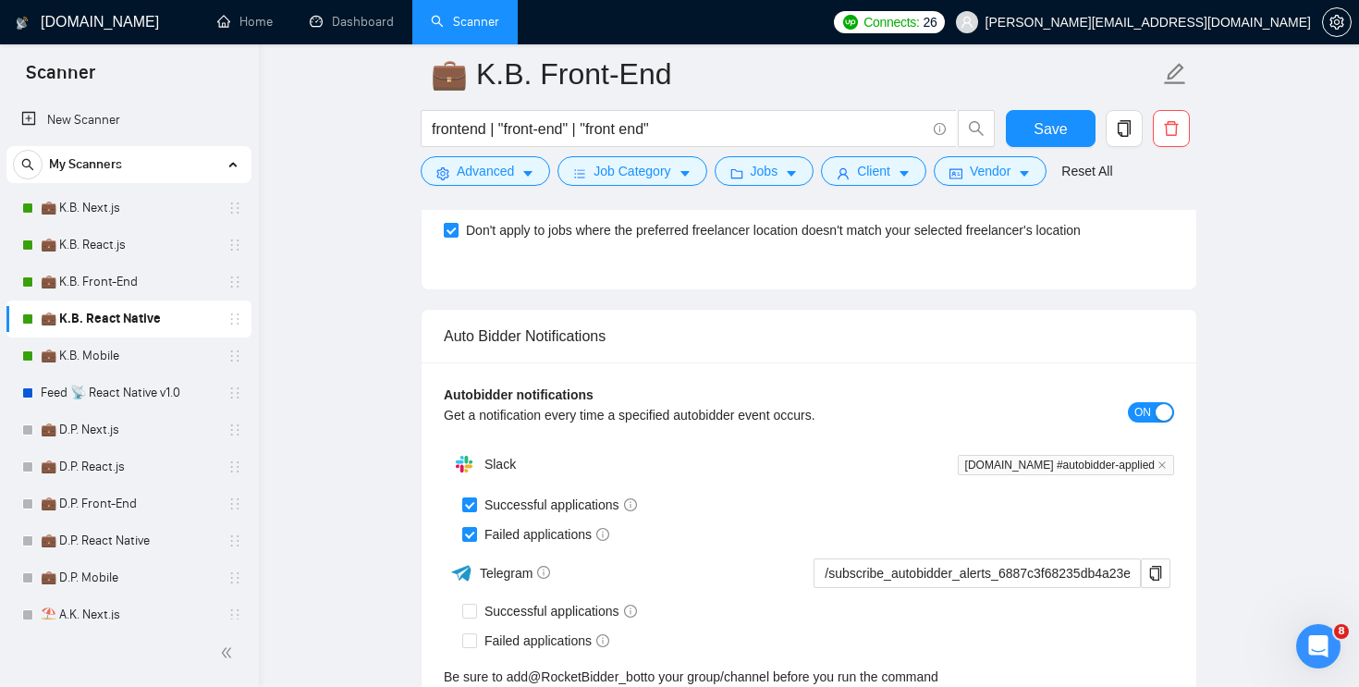
scroll to position [4369, 0]
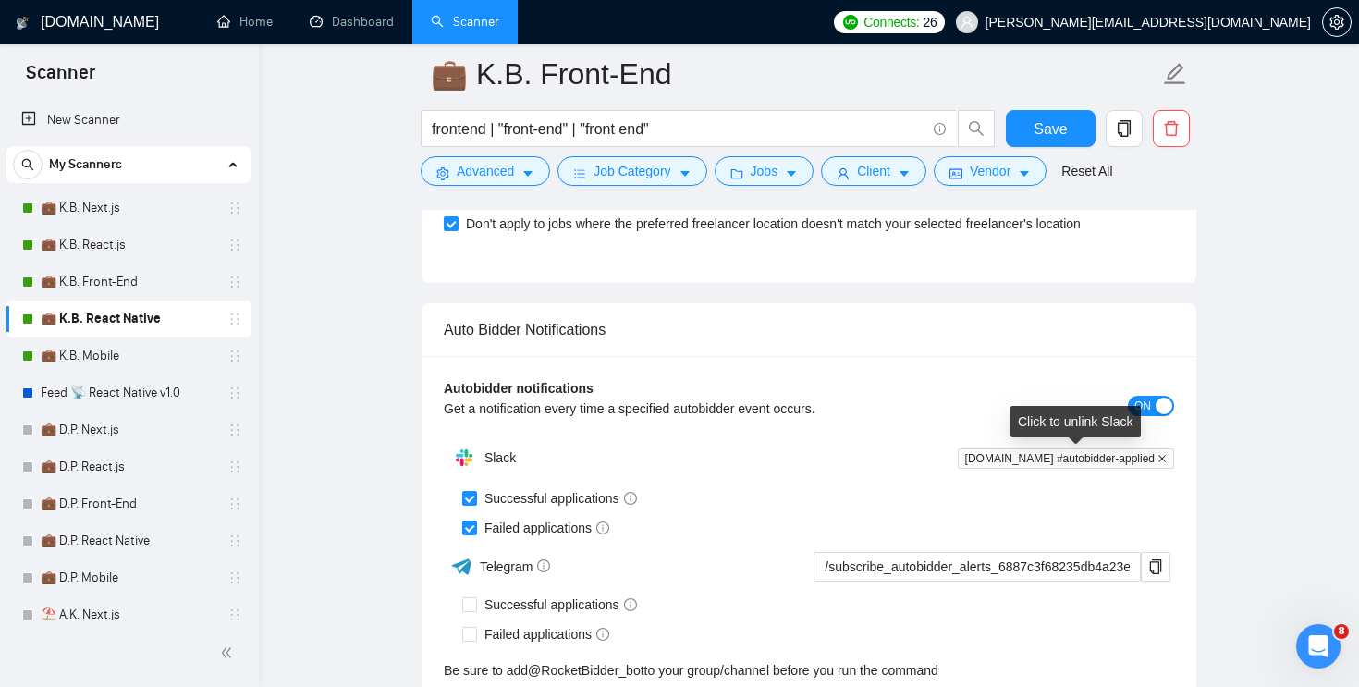
click at [1164, 456] on icon "close" at bounding box center [1161, 458] width 9 height 9
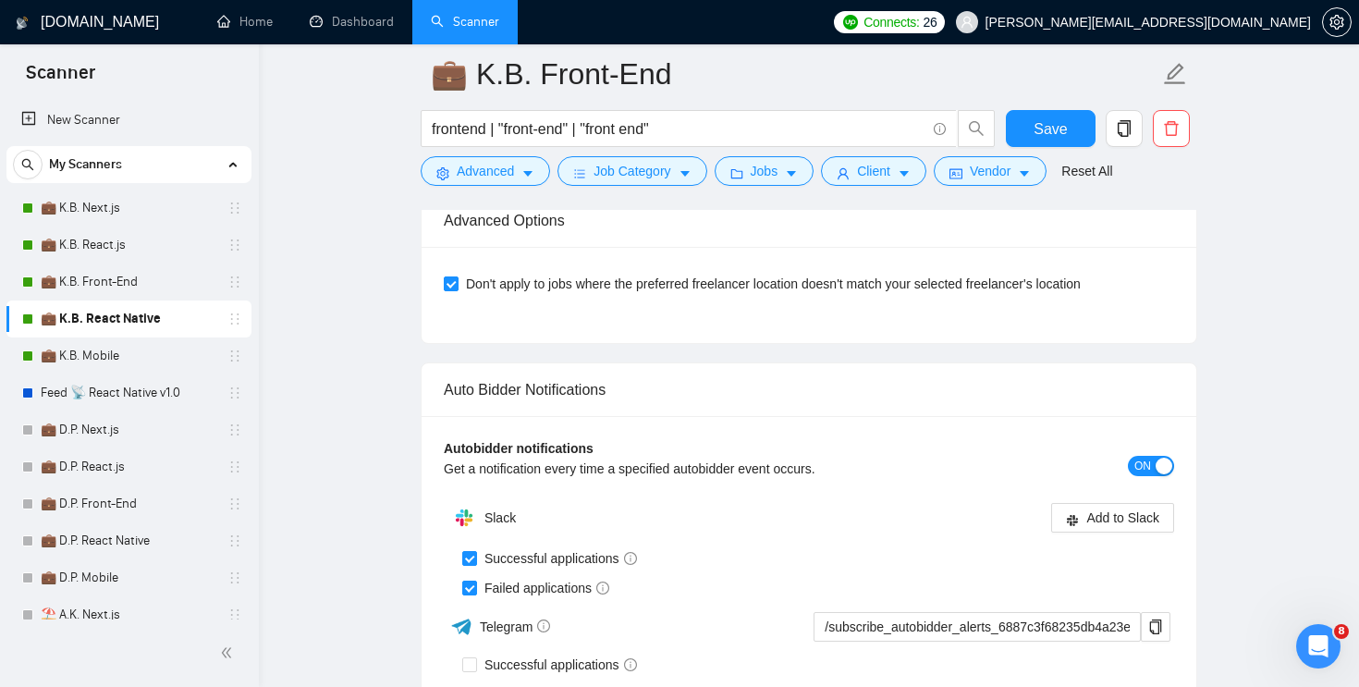
scroll to position [4381, 0]
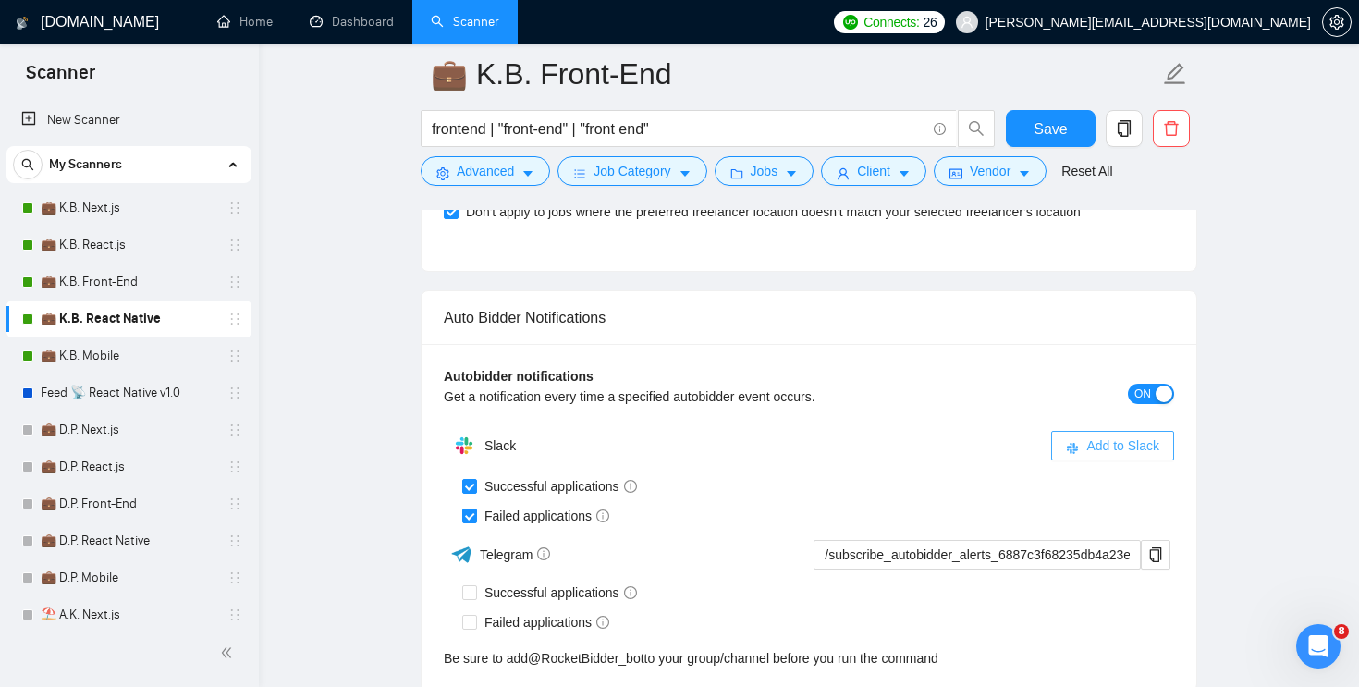
click at [1131, 440] on span "Add to Slack" at bounding box center [1122, 445] width 73 height 20
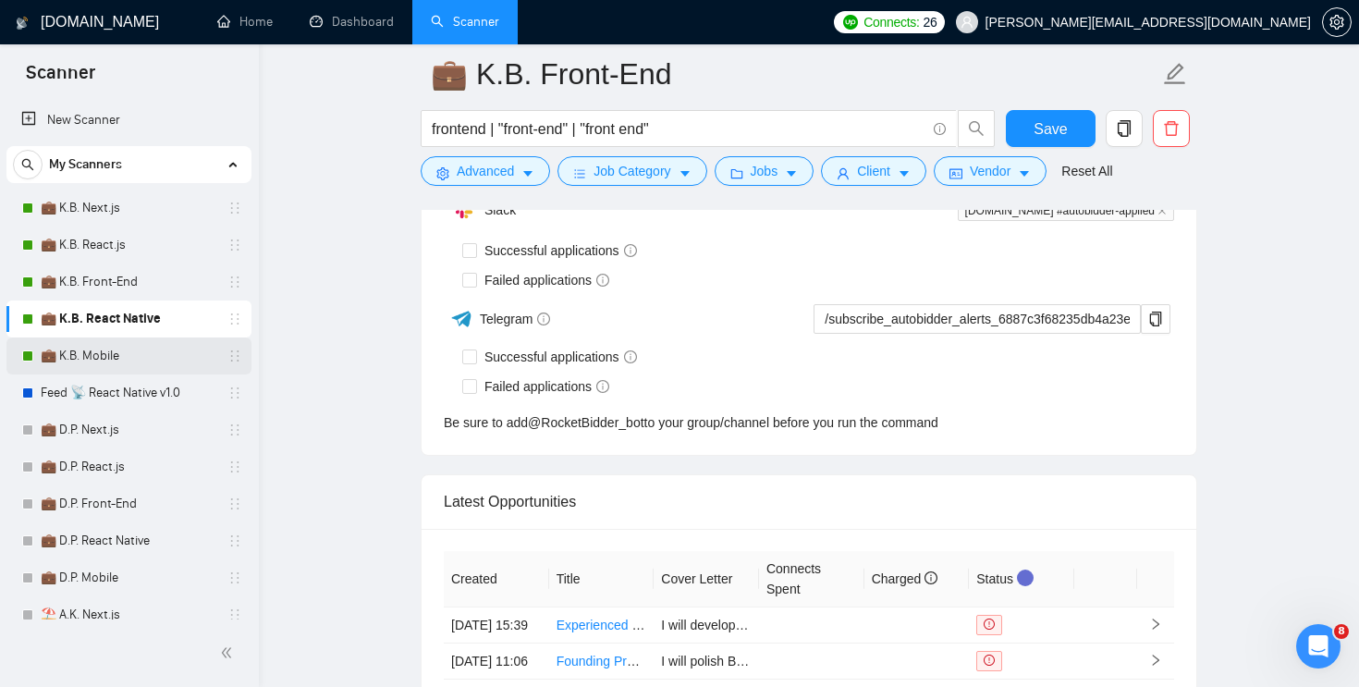
checkbox input "true"
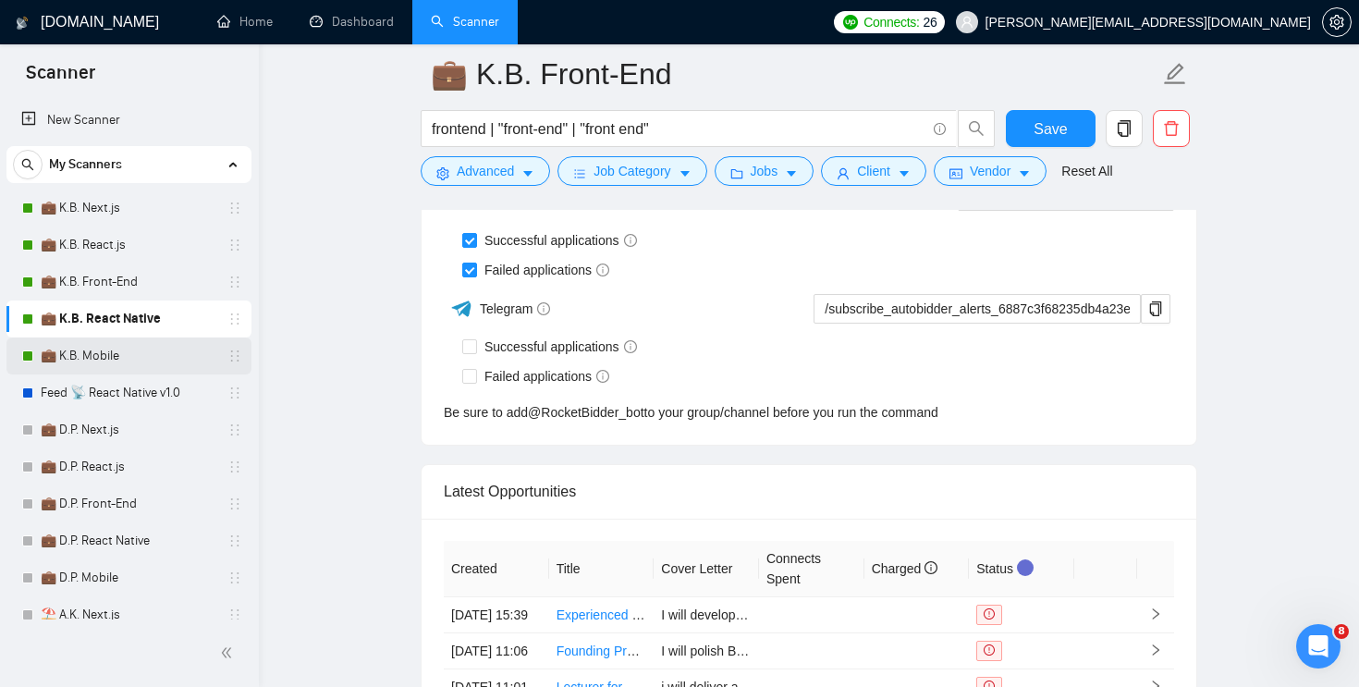
click at [93, 355] on link "💼 K.B. Mobile" at bounding box center [129, 355] width 176 height 37
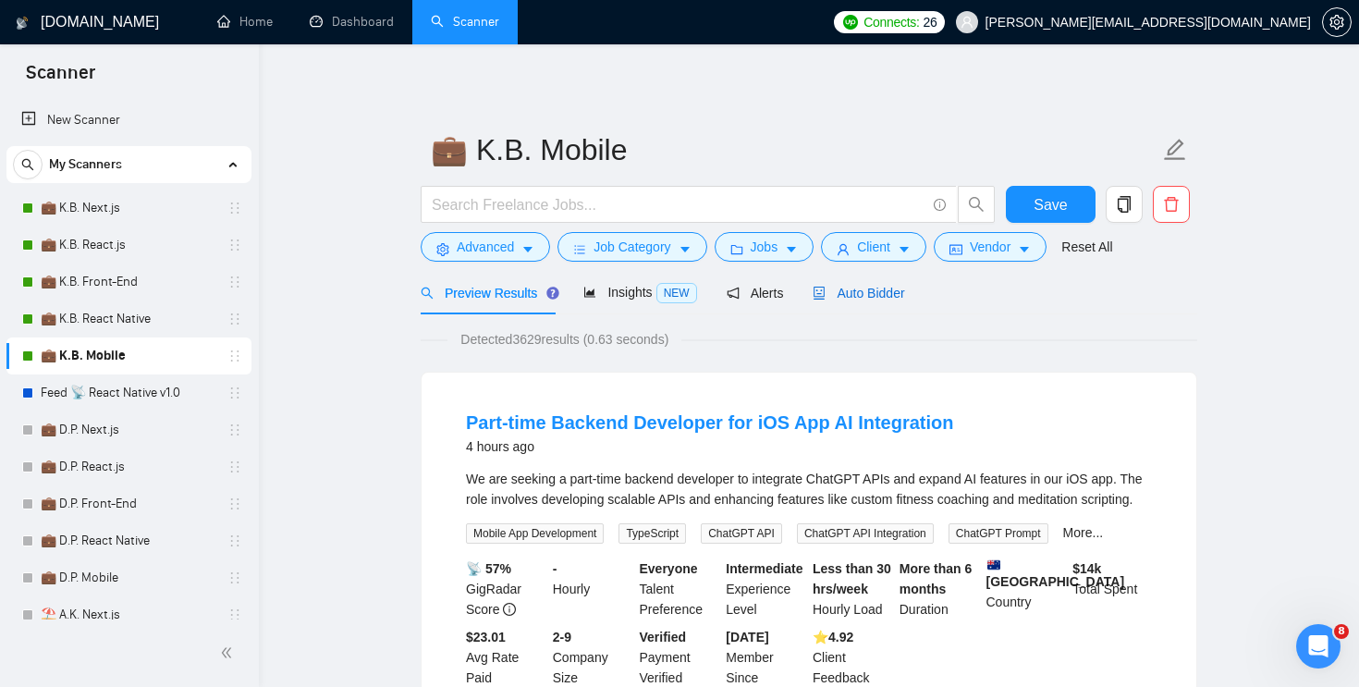
click at [881, 299] on span "Auto Bidder" at bounding box center [859, 293] width 92 height 15
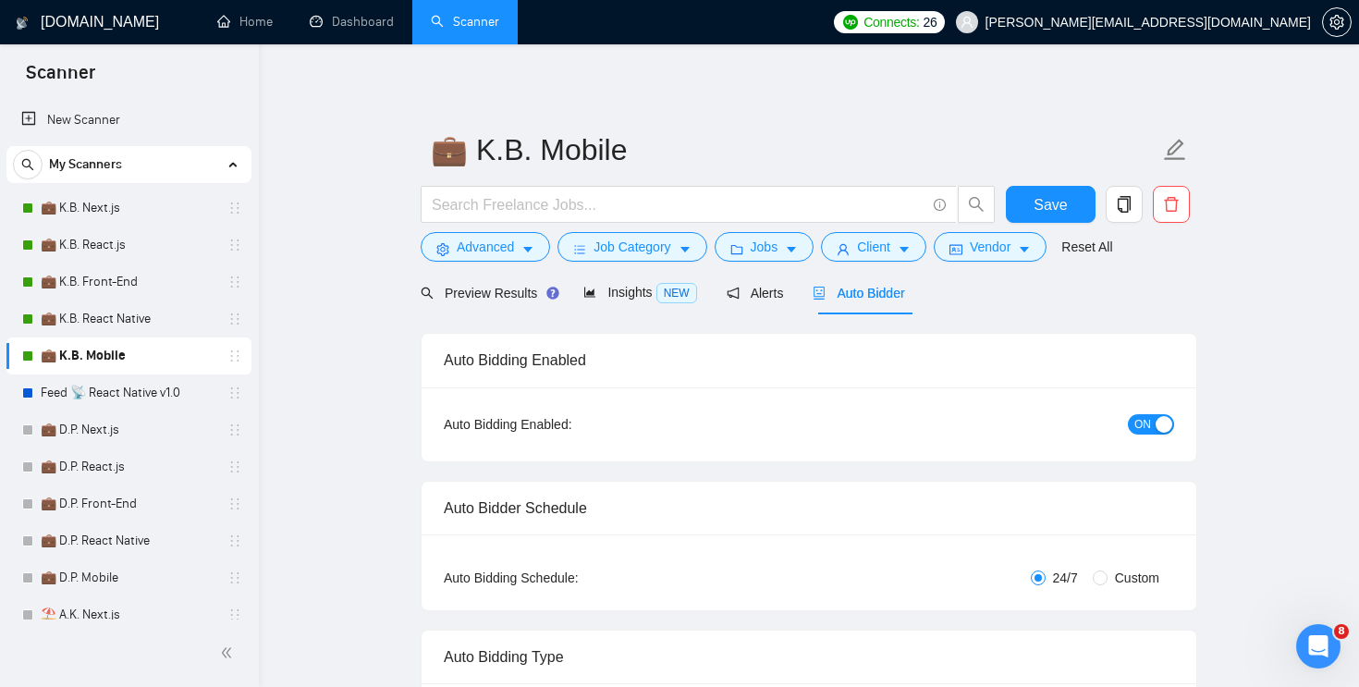
checkbox input "true"
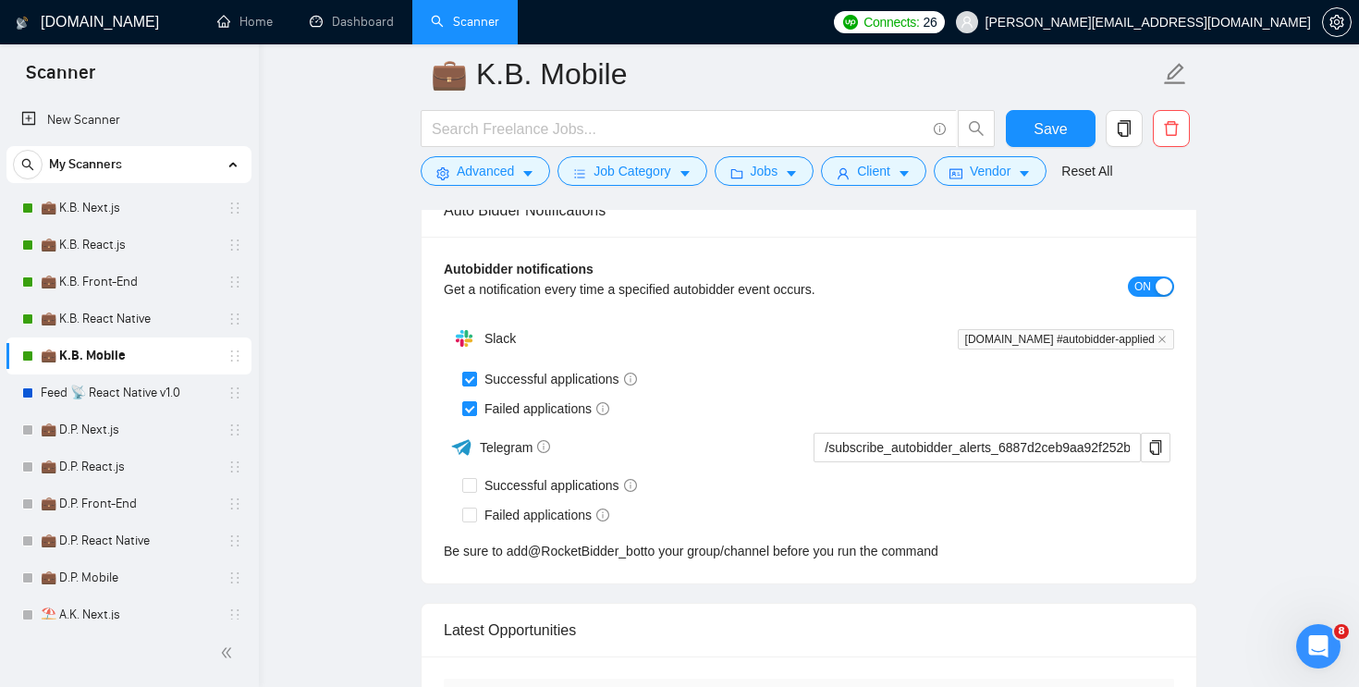
scroll to position [4410, 0]
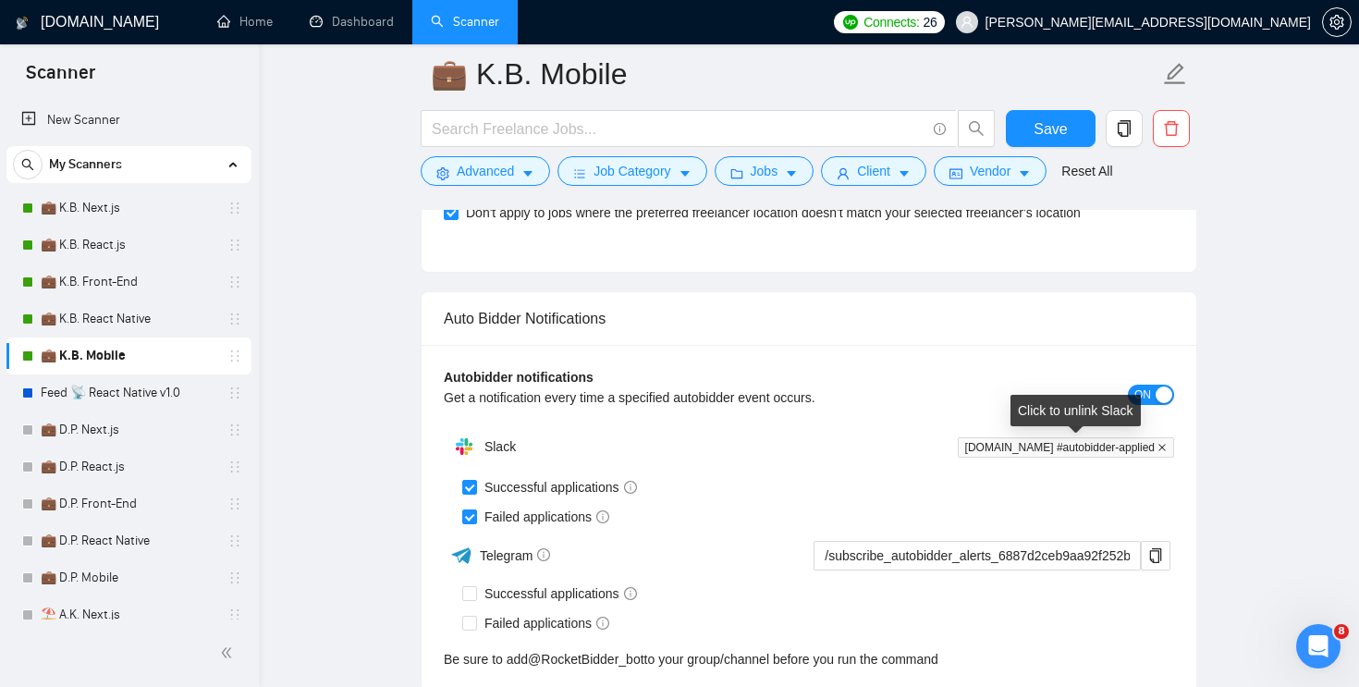
click at [1160, 447] on icon "close" at bounding box center [1161, 447] width 7 height 7
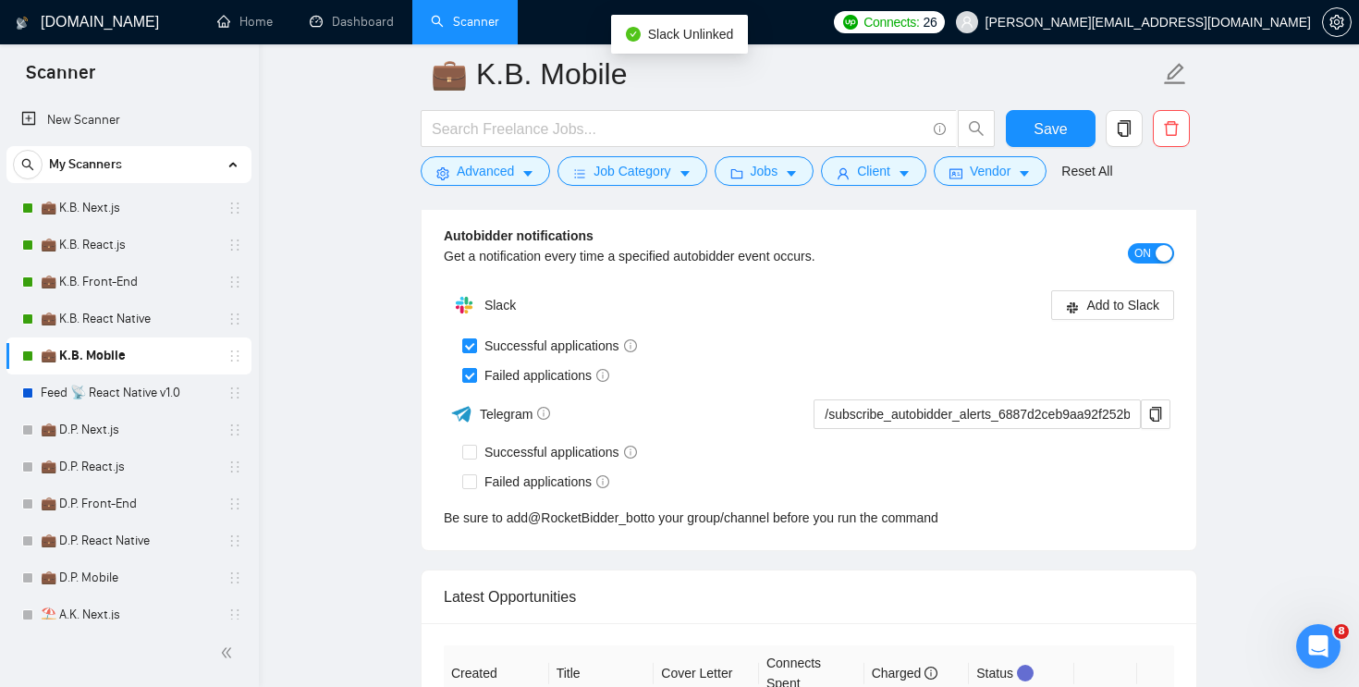
scroll to position [4431, 0]
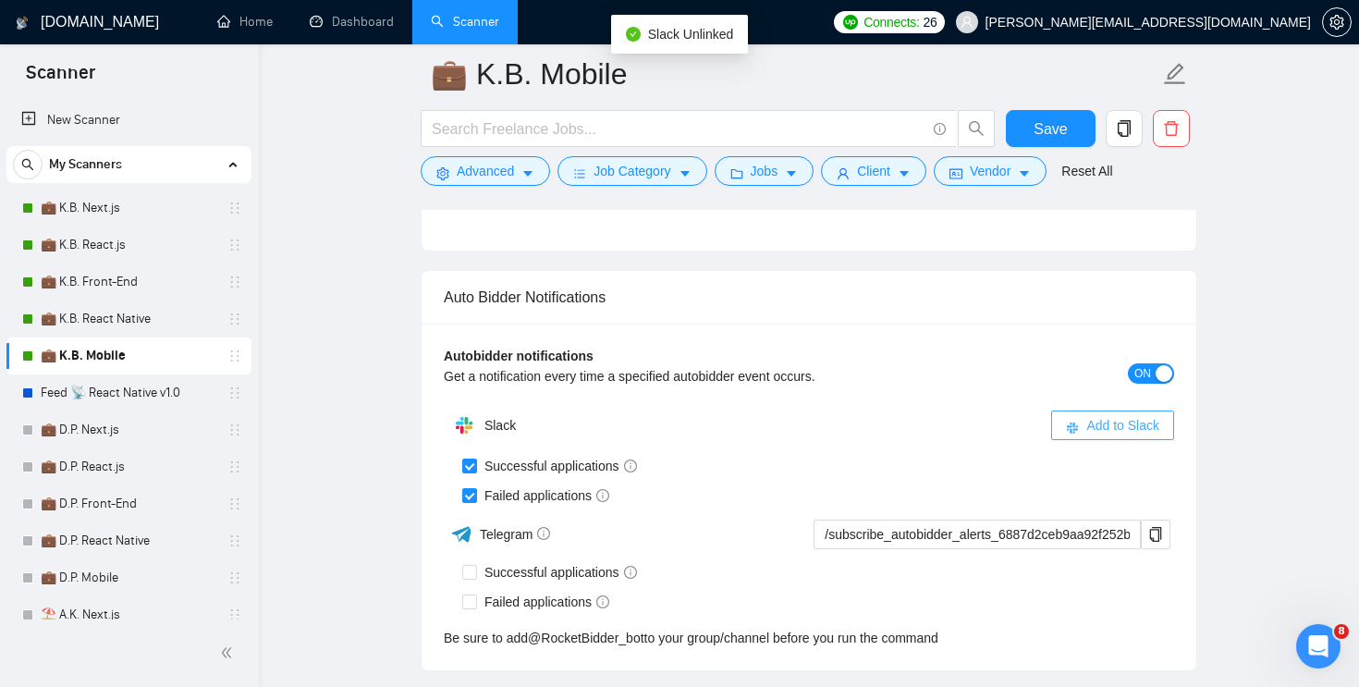
click at [1121, 423] on span "Add to Slack" at bounding box center [1122, 425] width 73 height 20
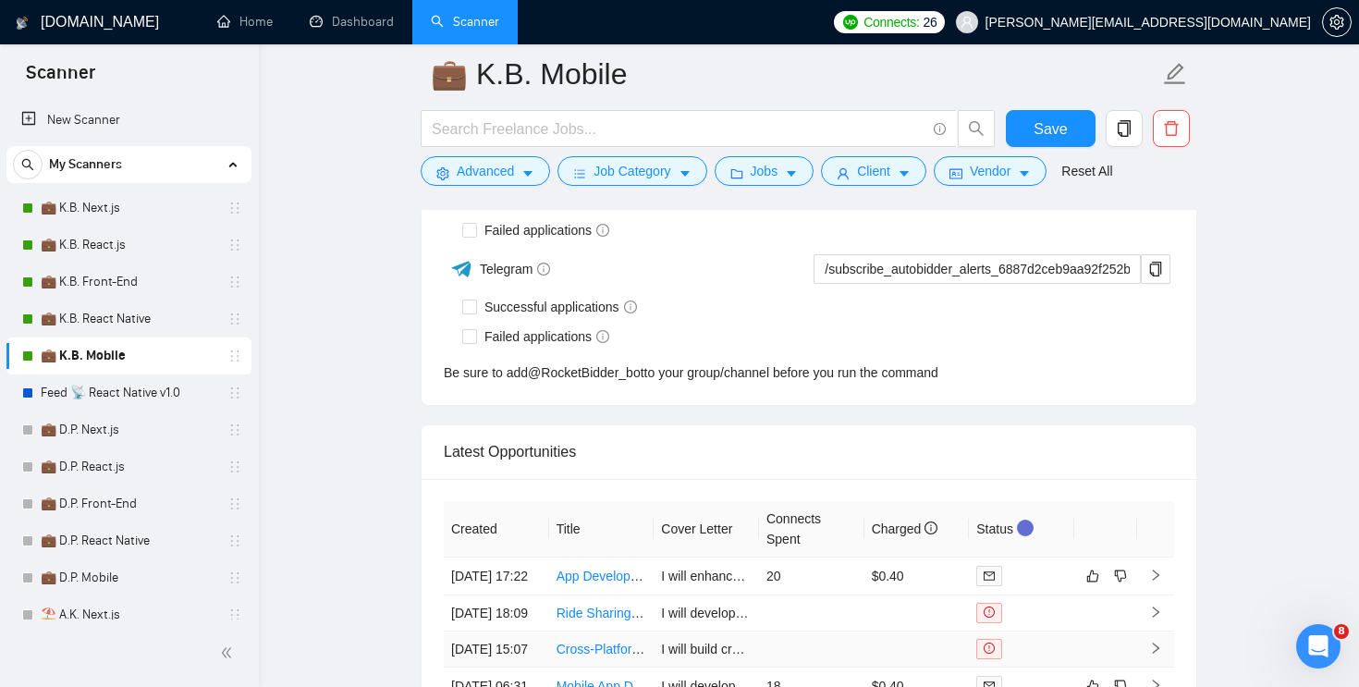
checkbox input "true"
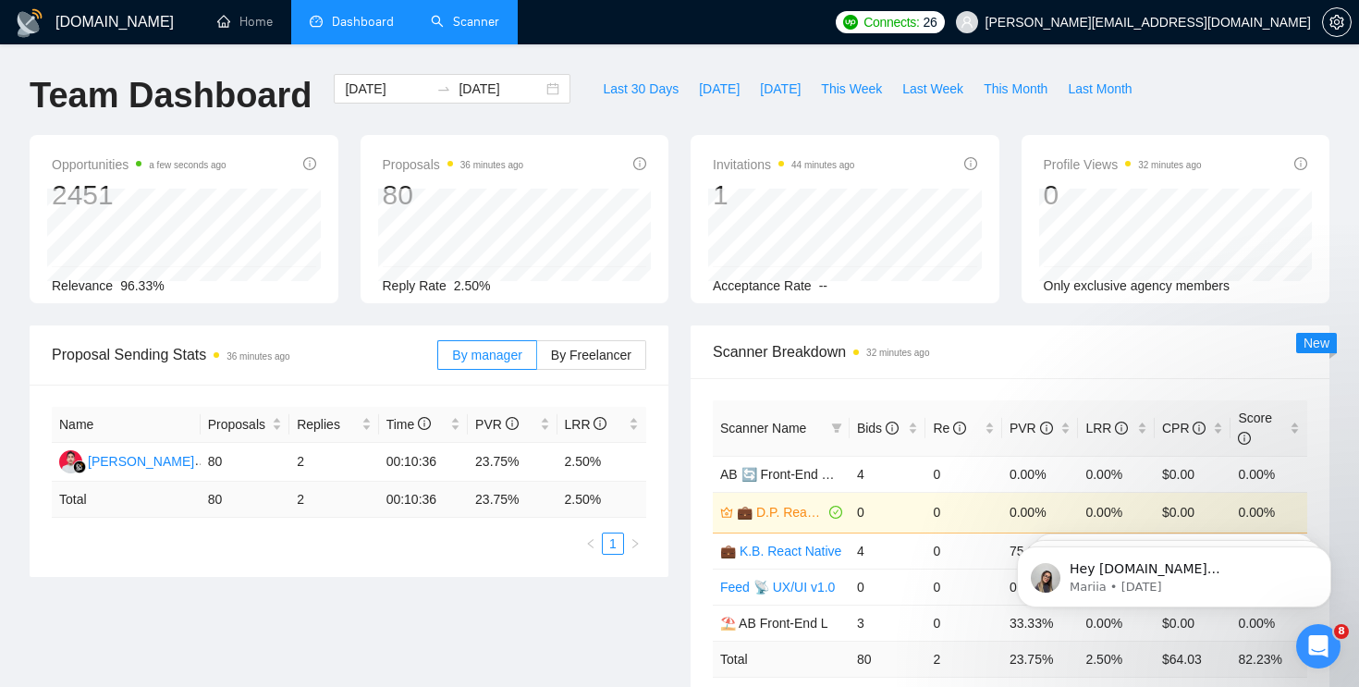
click at [437, 43] on li "Scanner" at bounding box center [464, 22] width 105 height 44
click at [465, 14] on link "Scanner" at bounding box center [465, 22] width 68 height 16
